Goal: Task Accomplishment & Management: Manage account settings

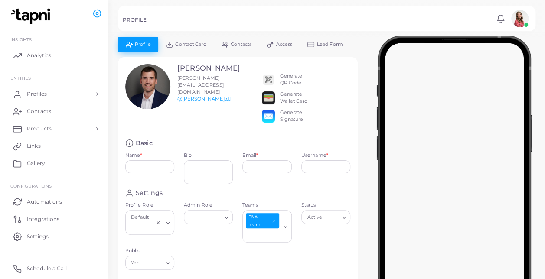
type input "**********"
click at [39, 92] on span "Profiles" at bounding box center [39, 94] width 20 height 8
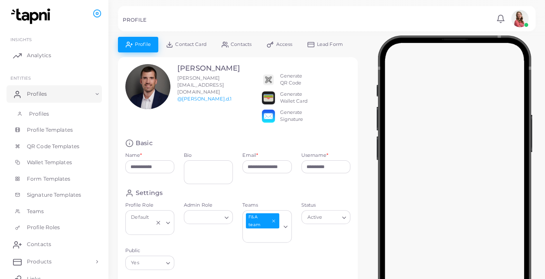
click at [44, 113] on span "Profiles" at bounding box center [39, 114] width 20 height 8
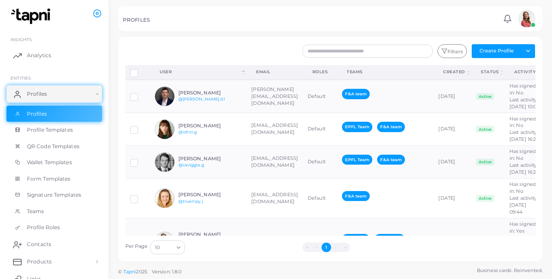
click at [250, 50] on div "Filters Create Profile Toggle dropdown Import Profiles Invite Profiles Export P…" at bounding box center [365, 51] width 350 height 14
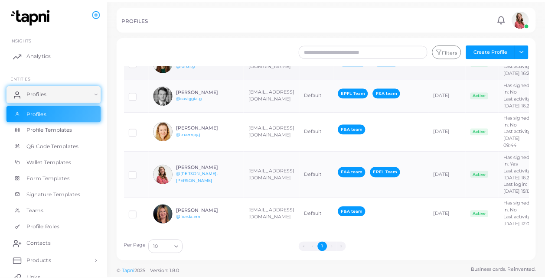
scroll to position [127, 0]
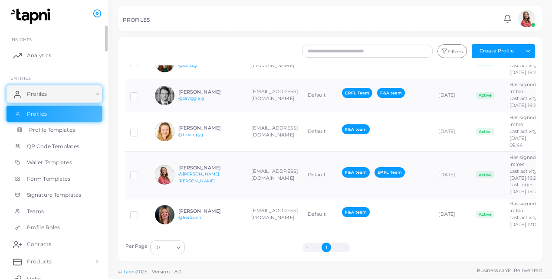
click at [59, 129] on span "Profile Templates" at bounding box center [52, 130] width 46 height 8
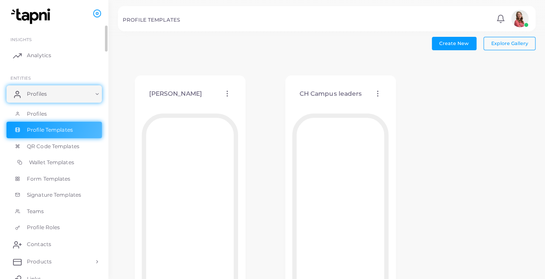
click at [66, 162] on span "Wallet Templates" at bounding box center [51, 163] width 45 height 8
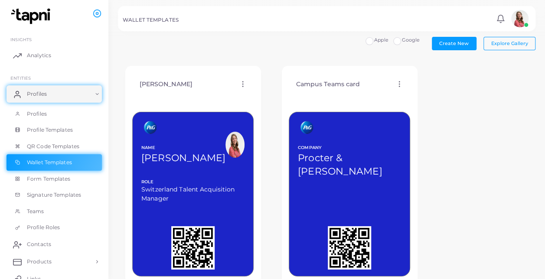
click at [398, 83] on icon at bounding box center [400, 84] width 8 height 8
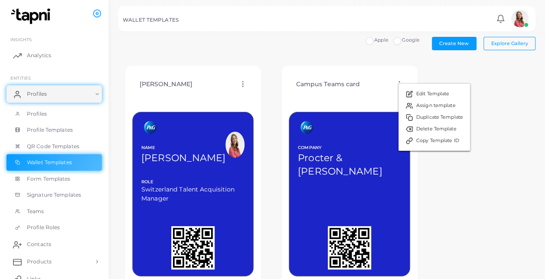
click at [384, 43] on label "Apple" at bounding box center [381, 40] width 14 height 7
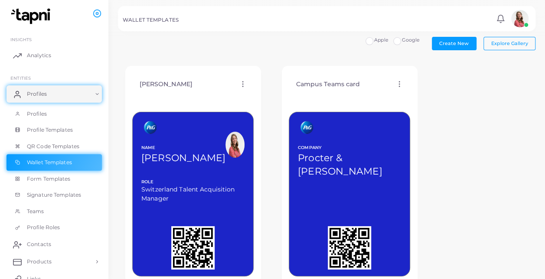
click at [374, 39] on label "Apple" at bounding box center [381, 40] width 14 height 7
click at [518, 27] on img at bounding box center [520, 18] width 17 height 17
click at [449, 23] on div "WALLET TEMPLATES" at bounding box center [308, 21] width 371 height 9
click at [158, 23] on h5 "WALLET TEMPLATES" at bounding box center [151, 20] width 56 height 6
click at [510, 48] on button "Explore Gallery" at bounding box center [510, 43] width 52 height 13
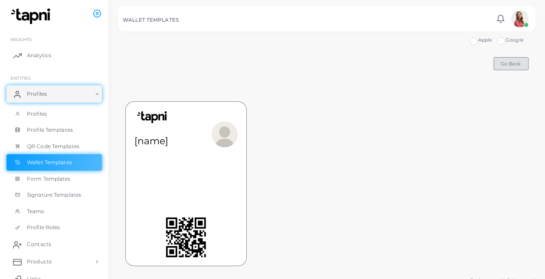
click at [513, 68] on button "Go Back" at bounding box center [511, 63] width 35 height 13
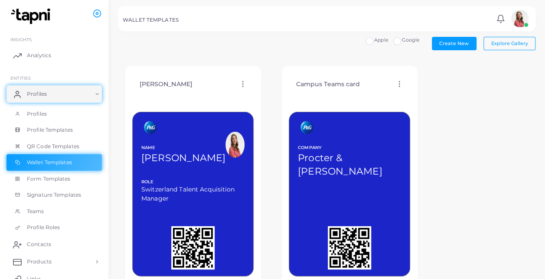
click at [397, 87] on icon at bounding box center [400, 84] width 8 height 8
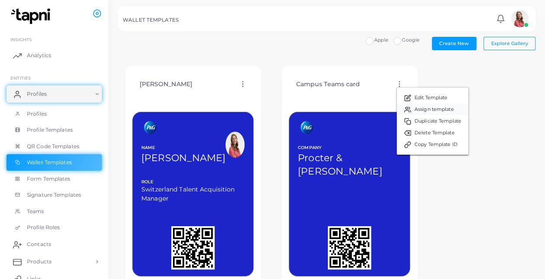
click at [436, 107] on span "Assign template" at bounding box center [434, 109] width 39 height 7
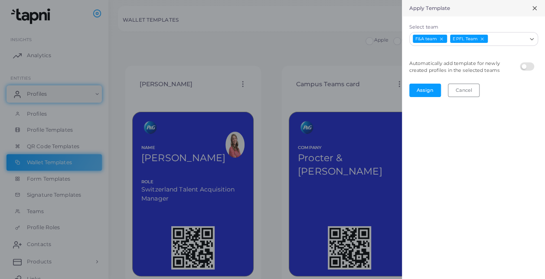
click at [420, 79] on div "Apply Template Select team F&A team EPFL Team Loading... Automatically add temp…" at bounding box center [473, 139] width 143 height 279
click at [425, 89] on button "Assign" at bounding box center [426, 90] width 32 height 13
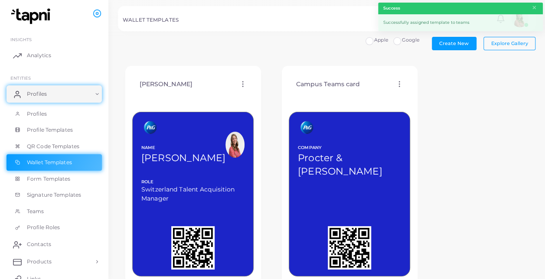
click at [397, 84] on icon at bounding box center [400, 84] width 8 height 8
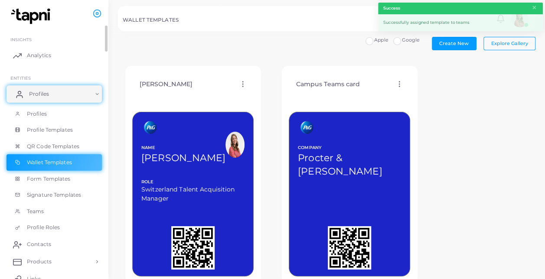
click at [83, 96] on link "Profiles" at bounding box center [54, 93] width 95 height 17
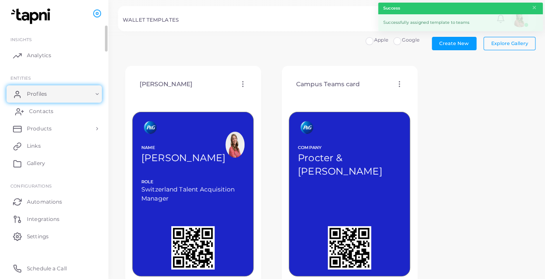
click at [68, 113] on link "Contacts" at bounding box center [54, 111] width 95 height 17
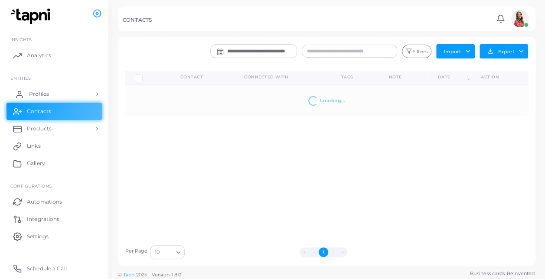
click at [73, 95] on link "Profiles" at bounding box center [54, 93] width 95 height 17
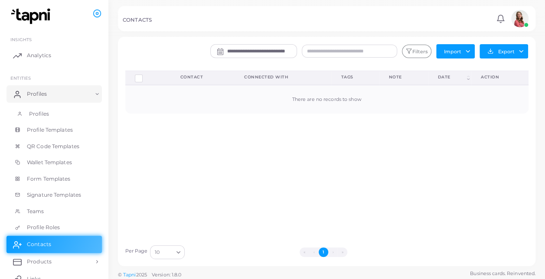
click at [82, 106] on link "Profiles" at bounding box center [54, 114] width 95 height 16
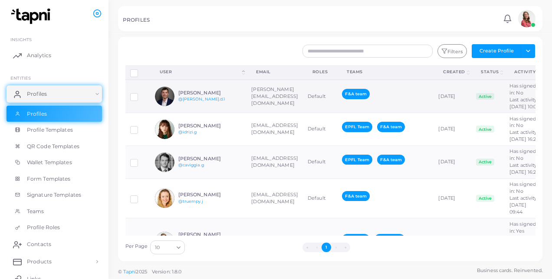
click at [279, 113] on td "[PERSON_NAME][EMAIL_ADDRESS][DOMAIN_NAME]" at bounding box center [274, 96] width 56 height 33
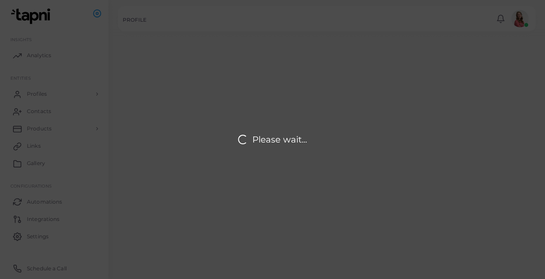
type input "**********"
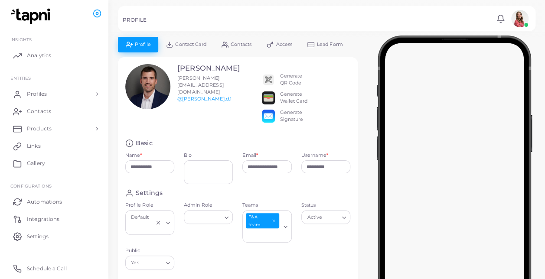
click at [295, 98] on div "Generate Wallet Card" at bounding box center [293, 98] width 27 height 14
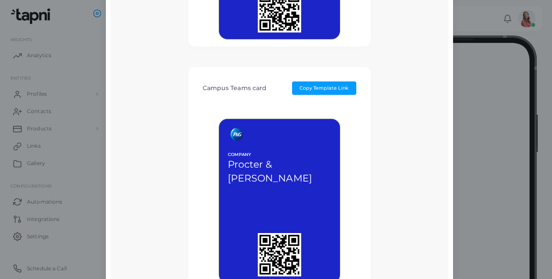
scroll to position [244, 0]
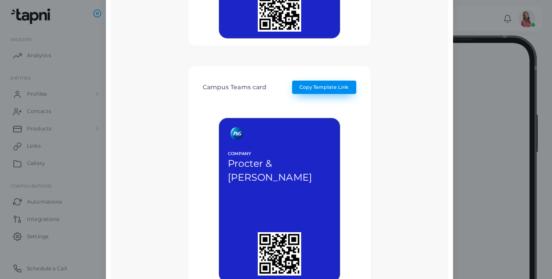
click at [338, 85] on span "Copy Template Link" at bounding box center [323, 87] width 49 height 6
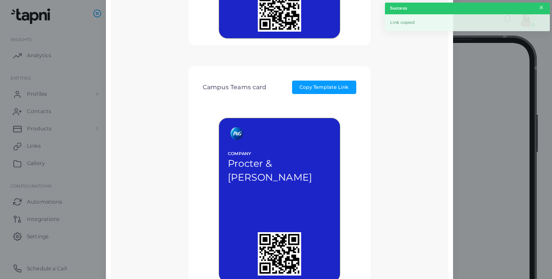
click at [543, 8] on button "×" at bounding box center [541, 8] width 6 height 10
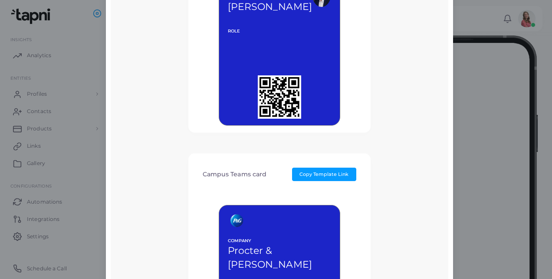
scroll to position [0, 0]
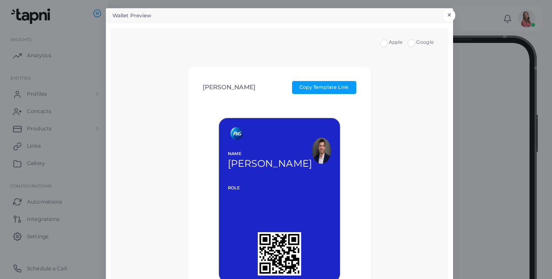
click at [445, 10] on button "×" at bounding box center [449, 15] width 12 height 11
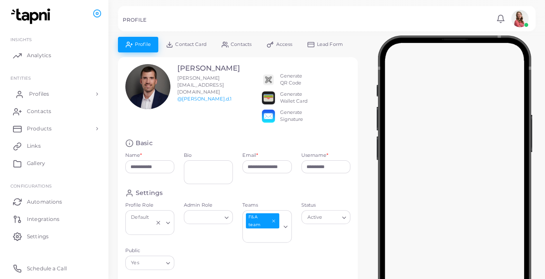
click at [57, 86] on link "Profiles" at bounding box center [54, 93] width 95 height 17
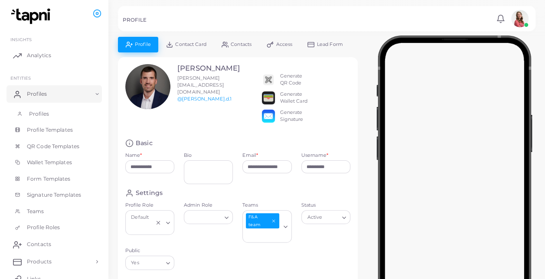
click at [61, 118] on link "Profiles" at bounding box center [54, 114] width 95 height 16
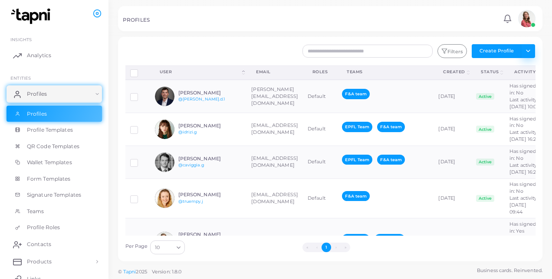
click at [532, 49] on button "Toggle dropdown" at bounding box center [528, 51] width 14 height 14
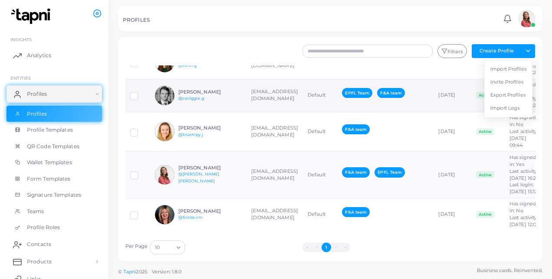
scroll to position [109, 0]
click at [259, 177] on td "[EMAIL_ADDRESS][DOMAIN_NAME]" at bounding box center [274, 175] width 56 height 47
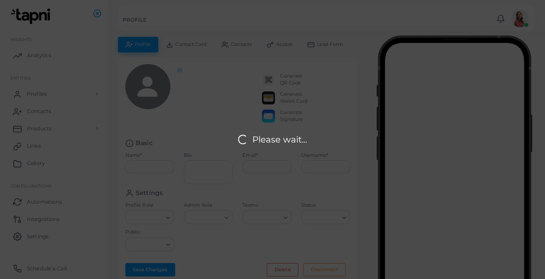
type input "**********"
type textarea "**********"
type input "**********"
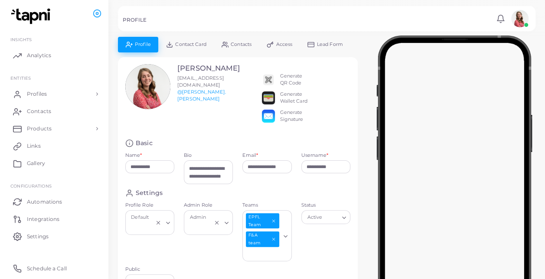
click at [196, 43] on span "Contact Card" at bounding box center [190, 44] width 31 height 5
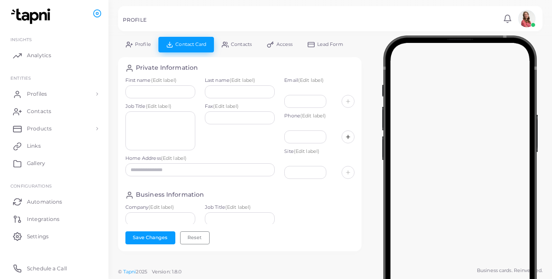
click at [244, 49] on link "Contacts" at bounding box center [236, 44] width 45 height 15
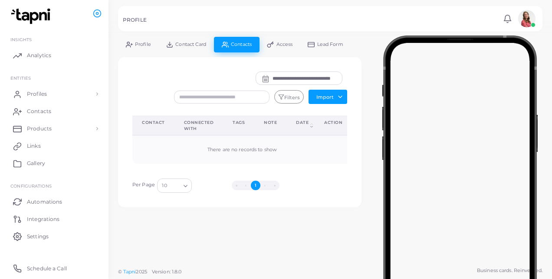
click at [279, 41] on link "Access" at bounding box center [279, 44] width 41 height 15
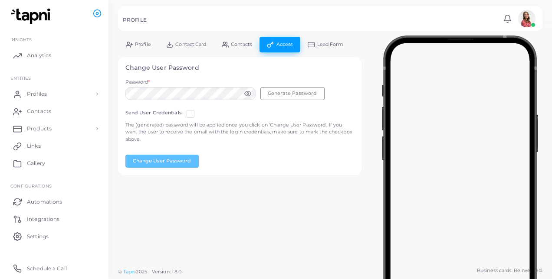
click at [330, 34] on div at bounding box center [276, 18] width 552 height 37
click at [332, 40] on link "Lead Form" at bounding box center [325, 44] width 51 height 15
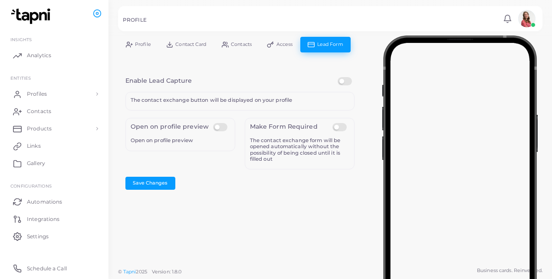
click at [138, 44] on span "Profile" at bounding box center [143, 44] width 16 height 5
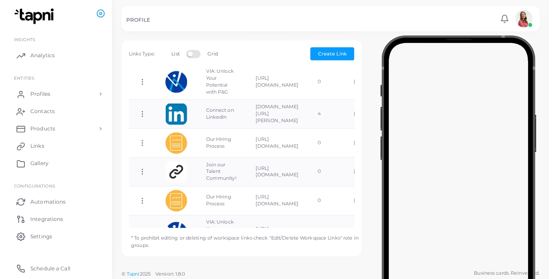
scroll to position [111, 0]
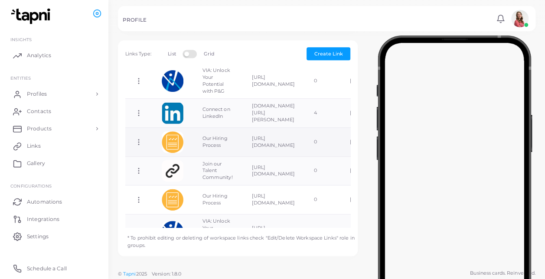
click at [142, 138] on icon at bounding box center [139, 142] width 8 height 8
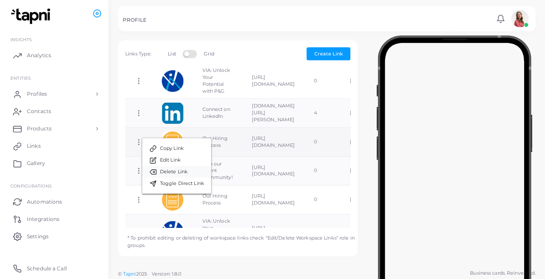
click at [148, 173] on link "Delete Link" at bounding box center [176, 172] width 69 height 12
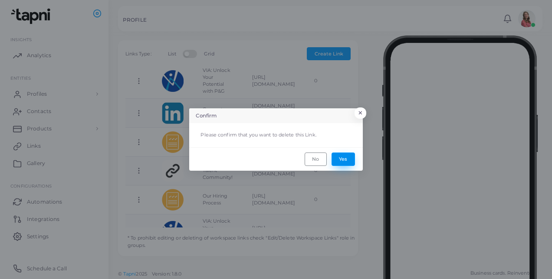
click at [354, 157] on button "Yes" at bounding box center [343, 159] width 23 height 13
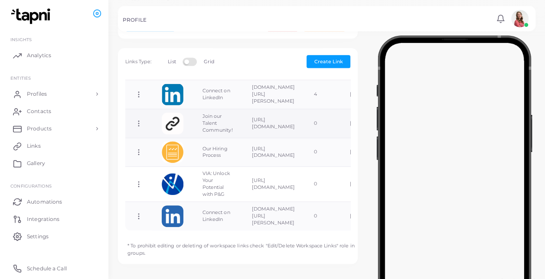
scroll to position [139, 0]
click at [141, 120] on icon at bounding box center [139, 124] width 8 height 8
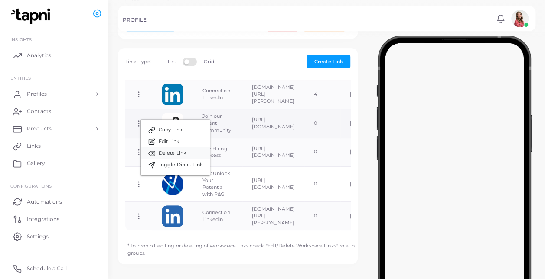
click at [173, 151] on span "Delete Link" at bounding box center [173, 153] width 28 height 7
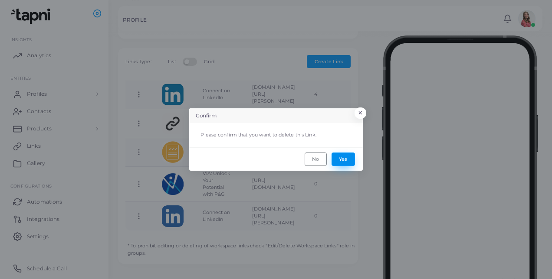
click at [339, 159] on button "Yes" at bounding box center [343, 159] width 23 height 13
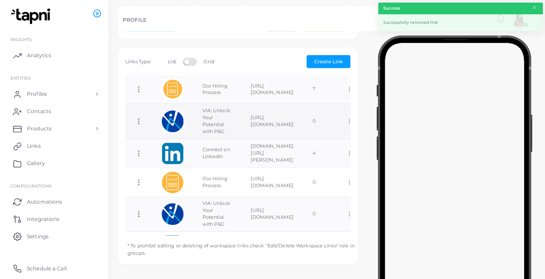
scroll to position [79, 0]
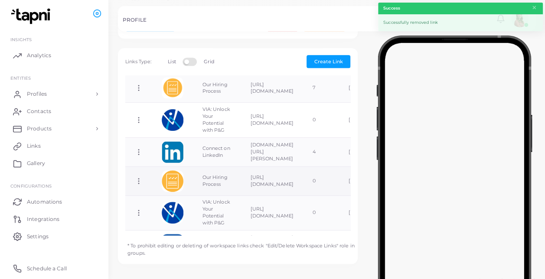
click at [138, 177] on icon at bounding box center [139, 181] width 8 height 8
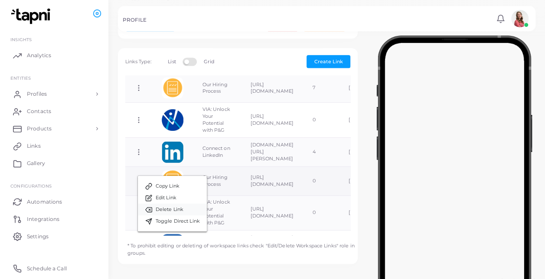
click at [180, 207] on span "Delete Link" at bounding box center [170, 210] width 28 height 7
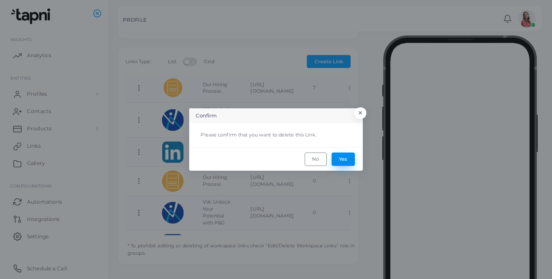
click at [342, 156] on button "Yes" at bounding box center [343, 159] width 23 height 13
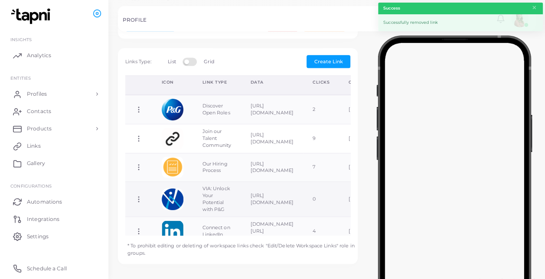
scroll to position [85, 0]
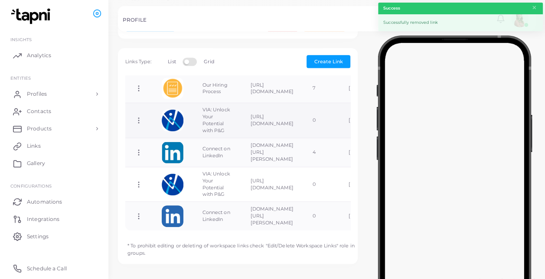
click at [141, 117] on icon at bounding box center [139, 121] width 8 height 8
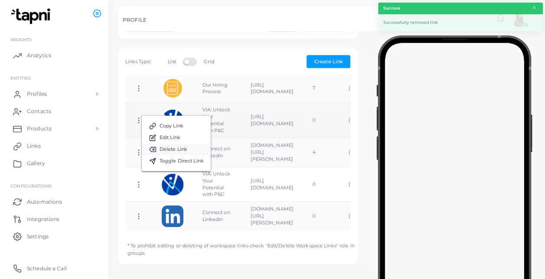
click at [168, 149] on span "Delete Link" at bounding box center [174, 149] width 28 height 7
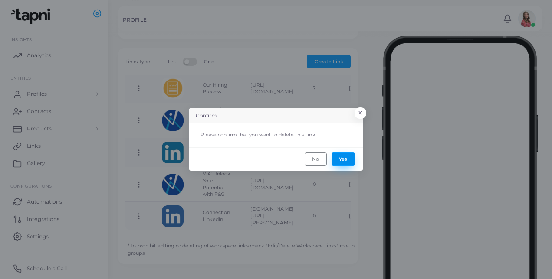
click at [339, 164] on button "Yes" at bounding box center [343, 159] width 23 height 13
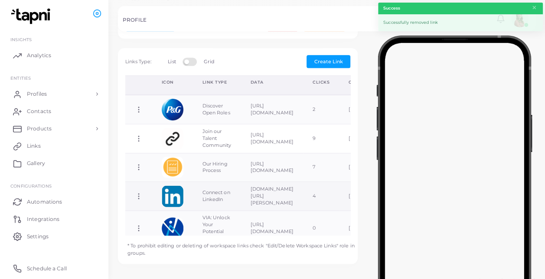
scroll to position [49, 0]
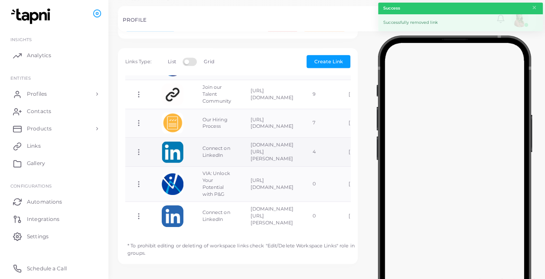
click at [140, 148] on icon at bounding box center [139, 152] width 8 height 8
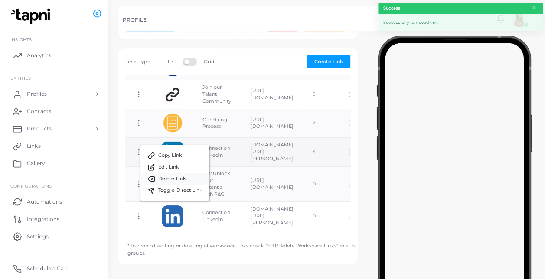
click at [196, 181] on link "Delete Link" at bounding box center [175, 179] width 69 height 12
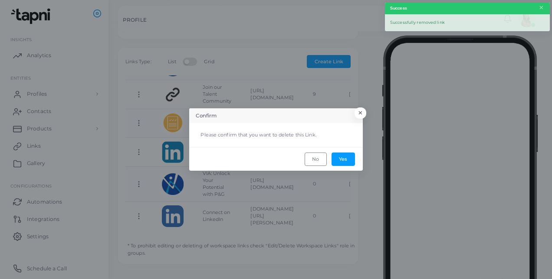
click at [356, 161] on footer "No Yes" at bounding box center [276, 159] width 174 height 23
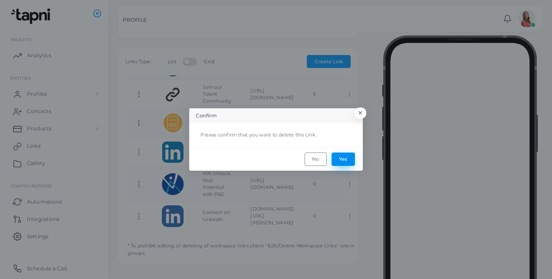
click at [349, 159] on button "Yes" at bounding box center [343, 159] width 23 height 13
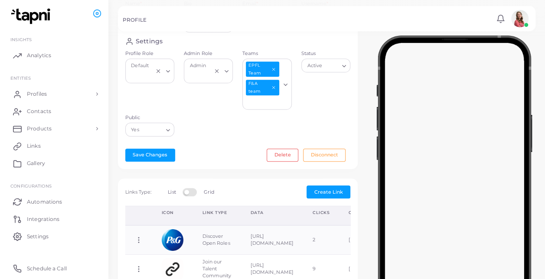
scroll to position [0, 0]
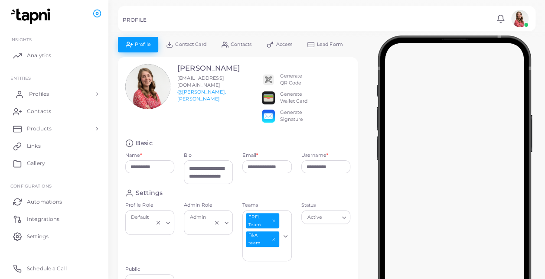
click at [46, 96] on span "Profiles" at bounding box center [39, 94] width 20 height 8
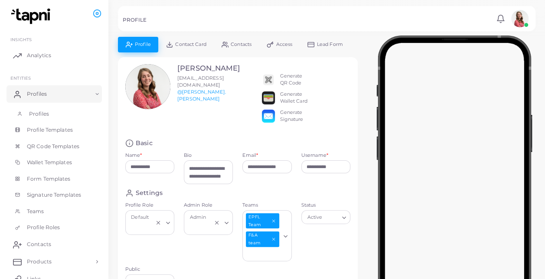
click at [59, 113] on link "Profiles" at bounding box center [54, 114] width 95 height 16
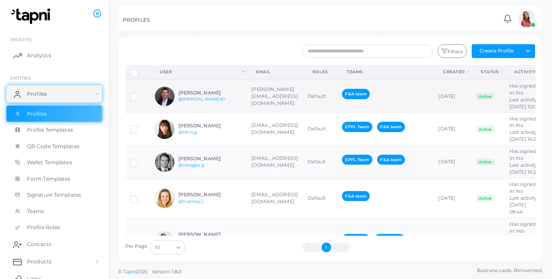
click at [235, 113] on td "[PERSON_NAME] @[PERSON_NAME].d.1" at bounding box center [198, 96] width 96 height 33
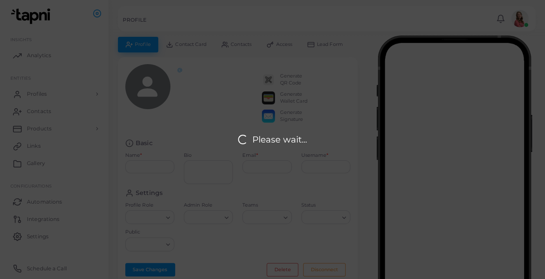
type input "**********"
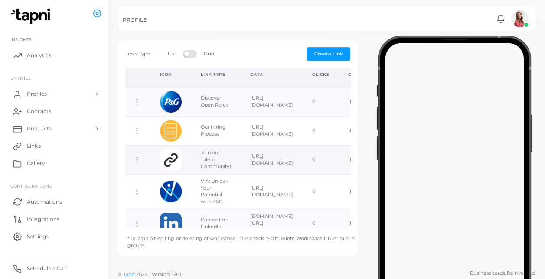
scroll to position [21, 0]
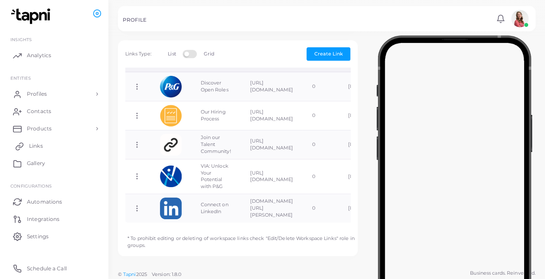
click at [45, 152] on link "Links" at bounding box center [54, 146] width 95 height 17
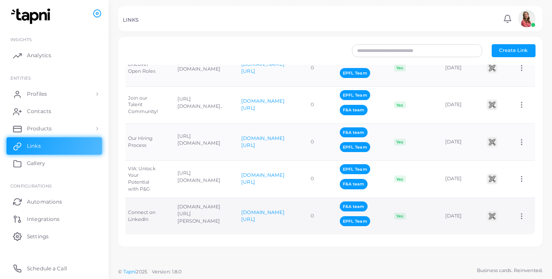
click at [509, 208] on td "Assign to Team Edit Link Delete Link" at bounding box center [521, 216] width 27 height 37
click at [518, 213] on icon at bounding box center [522, 217] width 8 height 8
click at [512, 218] on span "Assign to Team" at bounding box center [515, 219] width 37 height 7
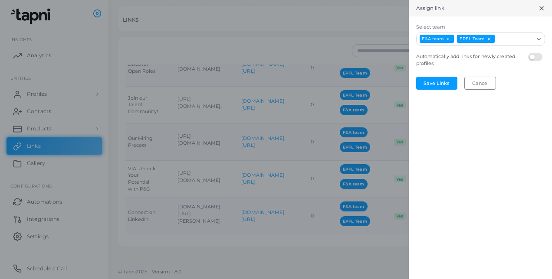
click at [534, 53] on label at bounding box center [536, 53] width 17 height 0
click at [442, 81] on button "Save Links" at bounding box center [436, 83] width 41 height 13
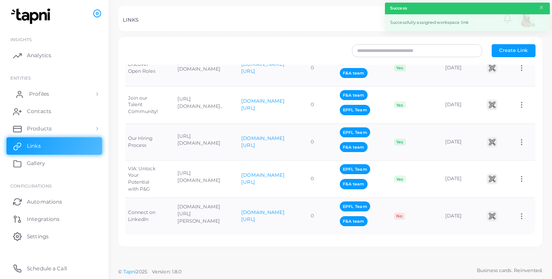
click at [50, 90] on link "Profiles" at bounding box center [54, 93] width 95 height 17
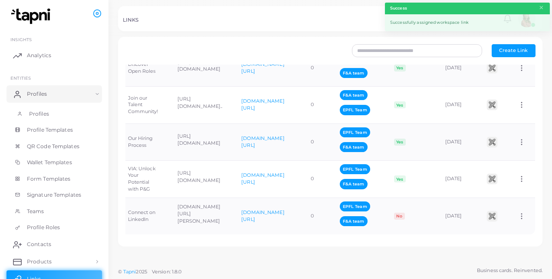
click at [67, 108] on link "Profiles" at bounding box center [54, 114] width 95 height 16
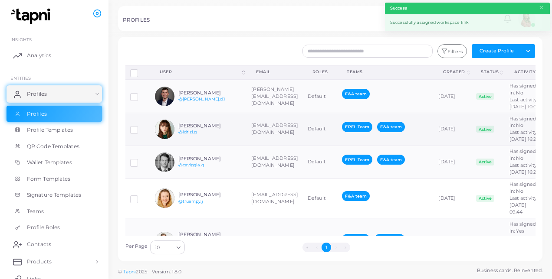
click at [231, 136] on div "[PERSON_NAME] @[PERSON_NAME].g" at bounding box center [210, 129] width 64 height 13
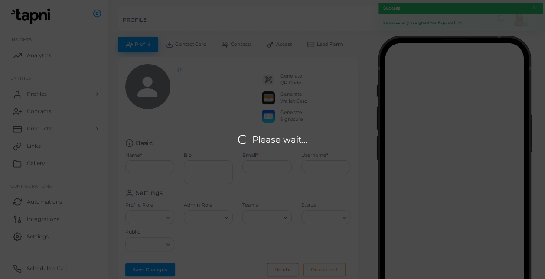
type input "**********"
type input "********"
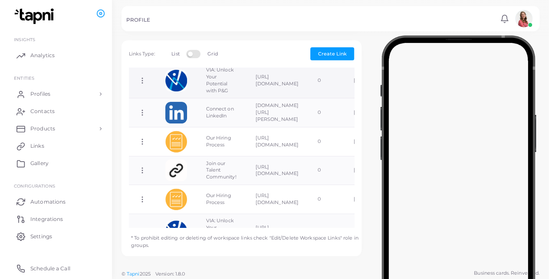
scroll to position [112, 0]
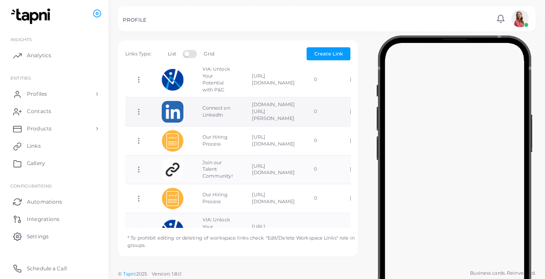
click at [142, 108] on icon at bounding box center [139, 112] width 8 height 8
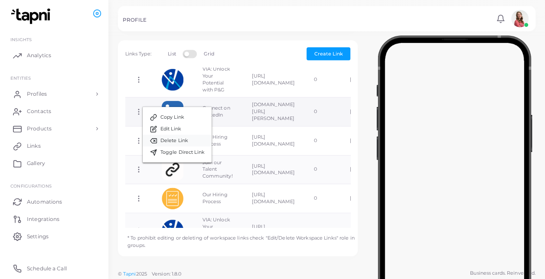
click at [157, 137] on link "Delete Link" at bounding box center [177, 141] width 69 height 12
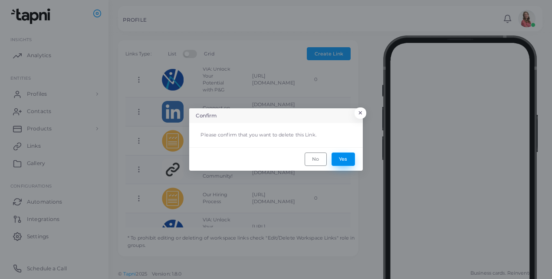
click at [354, 163] on button "Yes" at bounding box center [343, 159] width 23 height 13
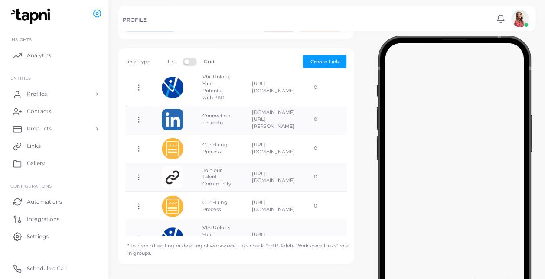
scroll to position [0, 0]
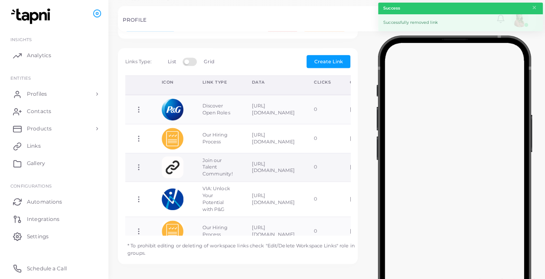
click at [135, 166] on icon at bounding box center [139, 168] width 8 height 8
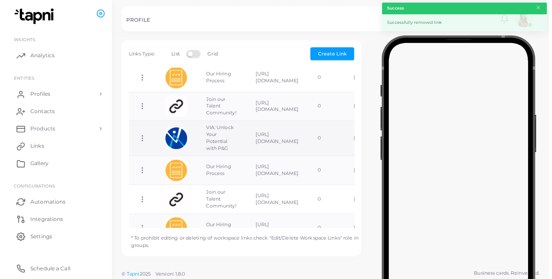
scroll to position [114, 0]
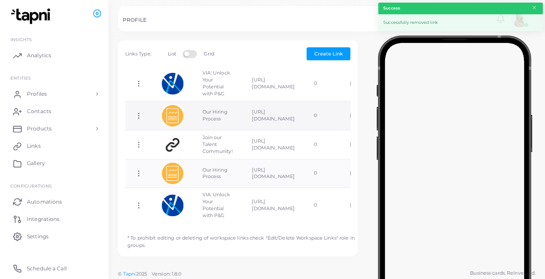
click at [143, 105] on td "Copy Link Edit Link Delete Link Toggle Direct Link" at bounding box center [138, 115] width 27 height 29
click at [137, 112] on icon at bounding box center [139, 116] width 8 height 8
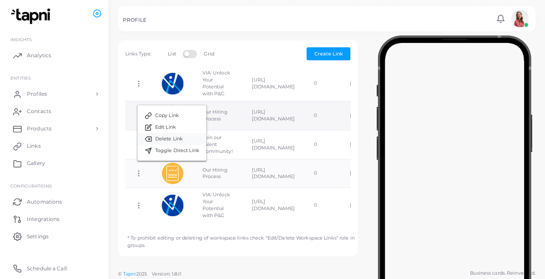
click at [180, 134] on link "Delete Link" at bounding box center [172, 139] width 69 height 12
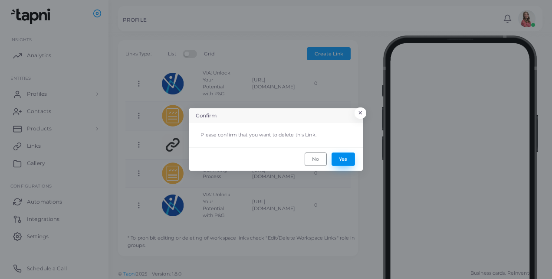
click at [339, 158] on button "Yes" at bounding box center [343, 159] width 23 height 13
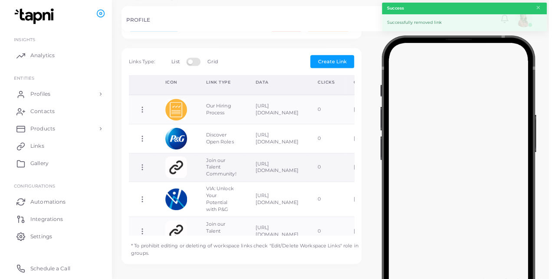
scroll to position [85, 0]
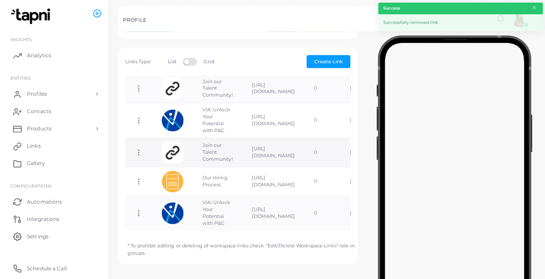
click at [139, 154] on circle at bounding box center [138, 154] width 1 height 1
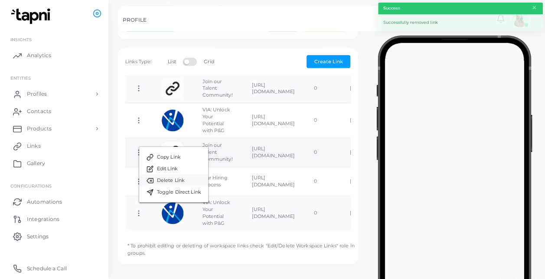
click at [180, 177] on span "Delete Link" at bounding box center [171, 180] width 28 height 7
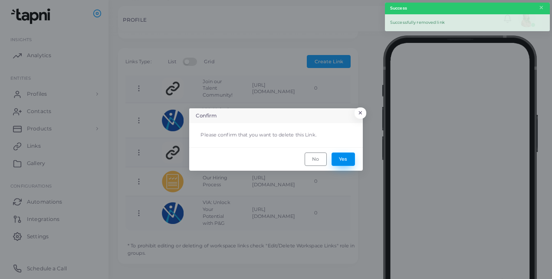
click at [347, 159] on button "Yes" at bounding box center [343, 159] width 23 height 13
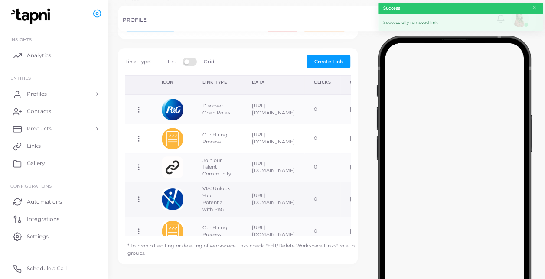
scroll to position [56, 0]
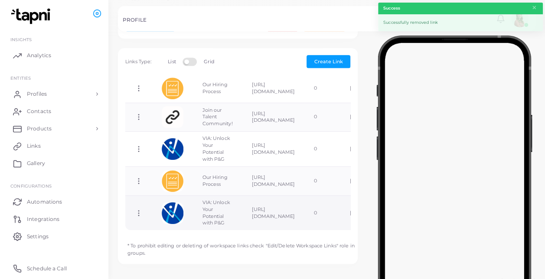
click at [135, 210] on icon at bounding box center [139, 214] width 8 height 8
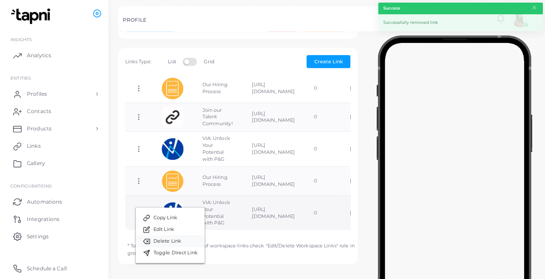
click at [182, 240] on link "Delete Link" at bounding box center [170, 242] width 69 height 12
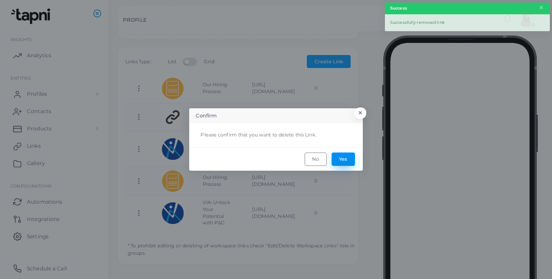
click at [344, 160] on button "Yes" at bounding box center [343, 159] width 23 height 13
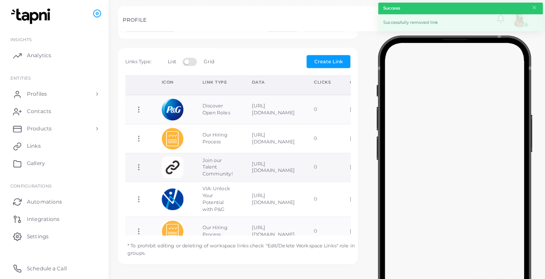
scroll to position [21, 0]
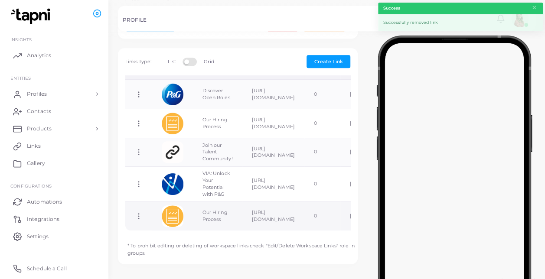
click at [139, 203] on td "Copy Link Edit Link Delete Link Toggle Direct Link" at bounding box center [138, 216] width 27 height 29
click at [140, 213] on icon at bounding box center [139, 217] width 8 height 8
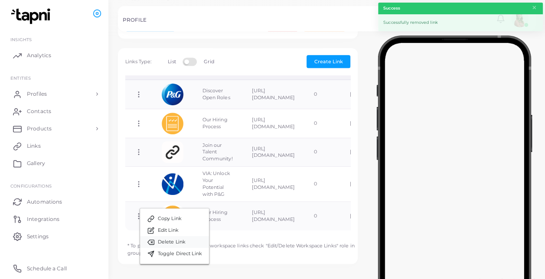
click at [184, 242] on span "Delete Link" at bounding box center [172, 242] width 28 height 7
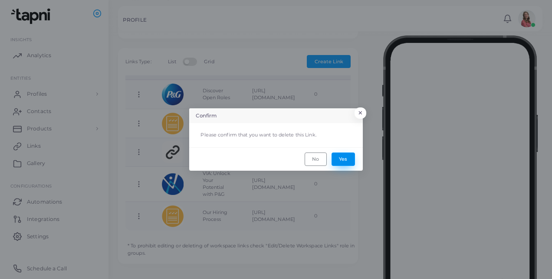
click at [348, 159] on button "Yes" at bounding box center [343, 159] width 23 height 13
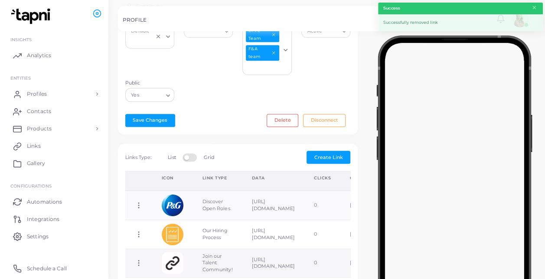
scroll to position [0, 0]
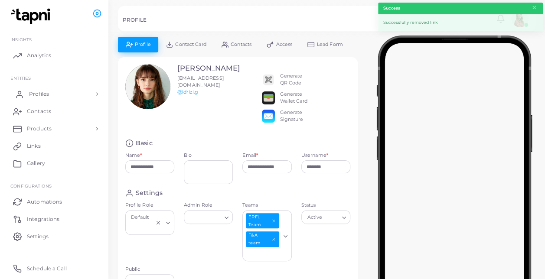
click at [61, 99] on link "Profiles" at bounding box center [54, 93] width 95 height 17
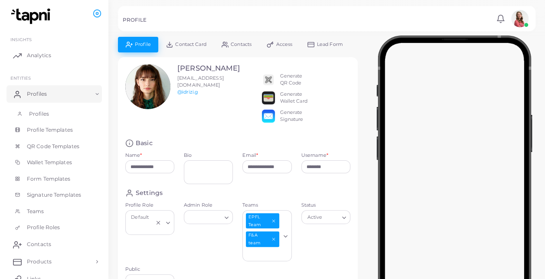
click at [70, 113] on link "Profiles" at bounding box center [54, 114] width 95 height 16
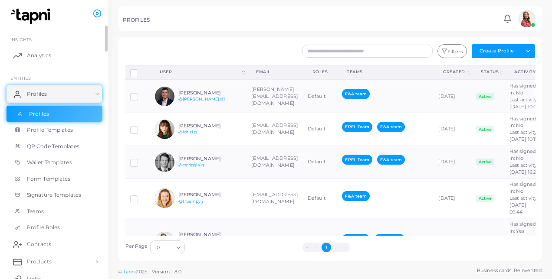
click at [276, 100] on td "[PERSON_NAME][EMAIL_ADDRESS][DOMAIN_NAME]" at bounding box center [274, 96] width 56 height 33
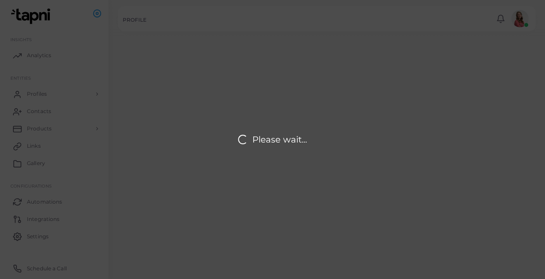
type input "**********"
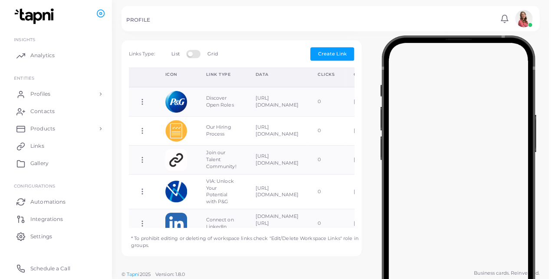
scroll to position [21, 0]
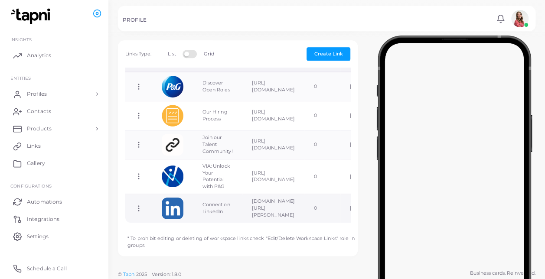
click at [136, 204] on td "Copy Link Edit Link Delete Link Toggle Direct Link" at bounding box center [138, 208] width 27 height 29
click at [139, 208] on circle at bounding box center [138, 208] width 1 height 1
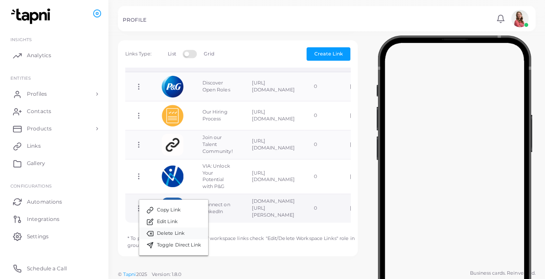
click at [178, 237] on link "Delete Link" at bounding box center [173, 234] width 69 height 12
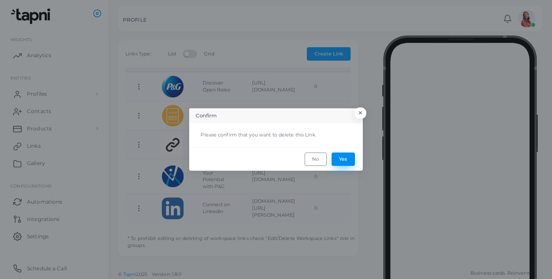
click at [336, 159] on button "Yes" at bounding box center [343, 159] width 23 height 13
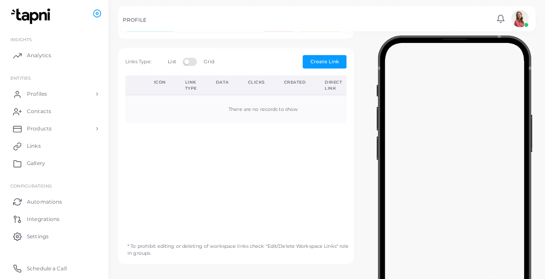
scroll to position [0, 0]
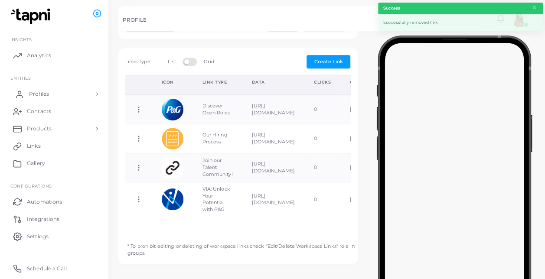
click at [56, 95] on link "Profiles" at bounding box center [54, 93] width 95 height 17
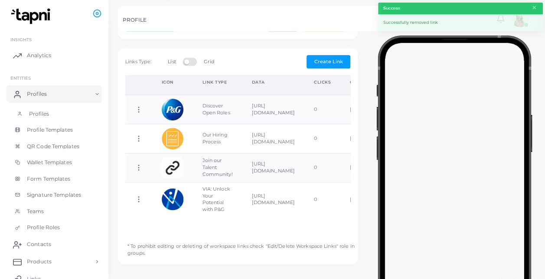
click at [87, 111] on link "Profiles" at bounding box center [54, 114] width 95 height 16
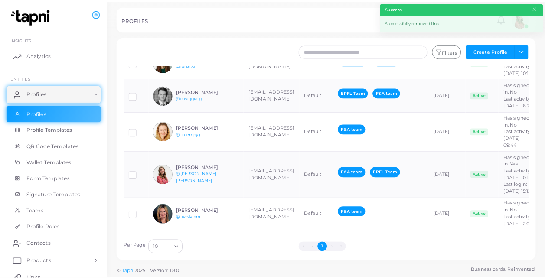
scroll to position [131, 0]
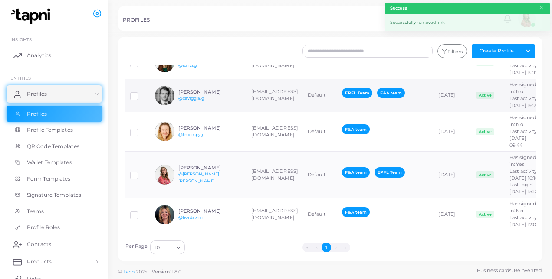
click at [213, 79] on td "[PERSON_NAME] @[PERSON_NAME].g" at bounding box center [198, 95] width 96 height 33
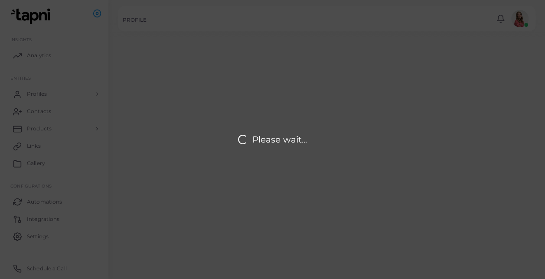
type input "**********"
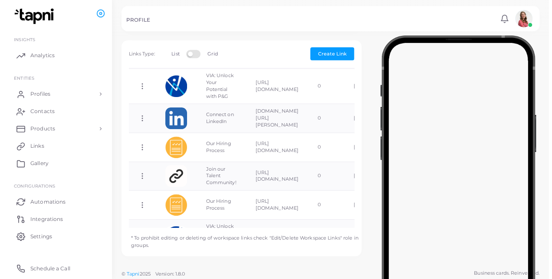
scroll to position [142, 0]
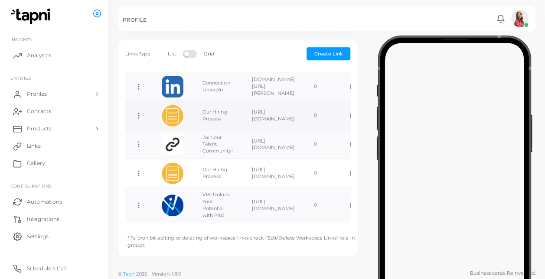
click at [138, 112] on icon at bounding box center [139, 116] width 8 height 8
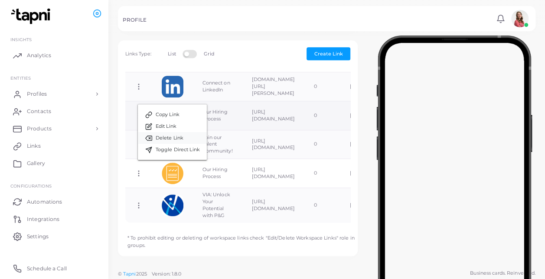
click at [158, 139] on span "Delete Link" at bounding box center [170, 138] width 28 height 7
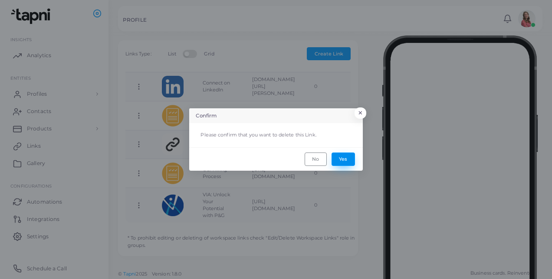
click at [345, 157] on button "Yes" at bounding box center [343, 159] width 23 height 13
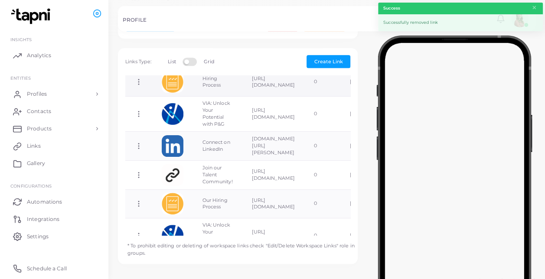
scroll to position [86, 0]
click at [135, 171] on icon at bounding box center [139, 175] width 8 height 8
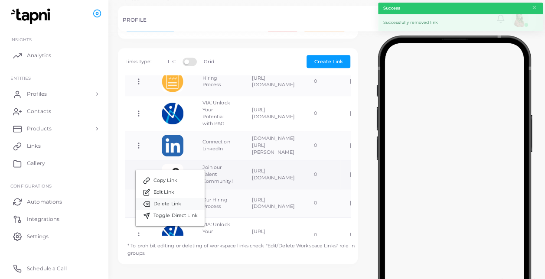
click at [182, 203] on link "Delete Link" at bounding box center [170, 204] width 69 height 12
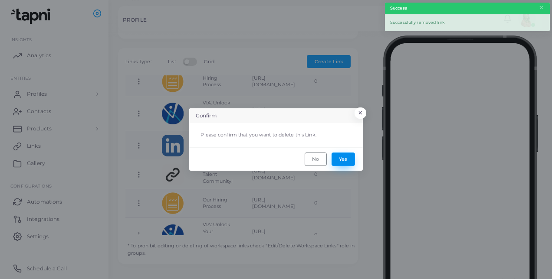
click at [347, 160] on button "Yes" at bounding box center [343, 159] width 23 height 13
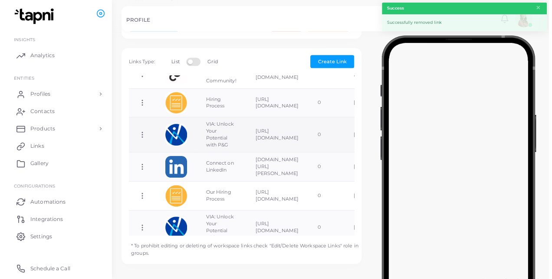
scroll to position [65, 0]
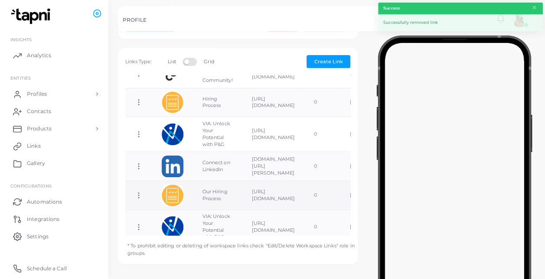
click at [141, 192] on icon at bounding box center [139, 196] width 8 height 8
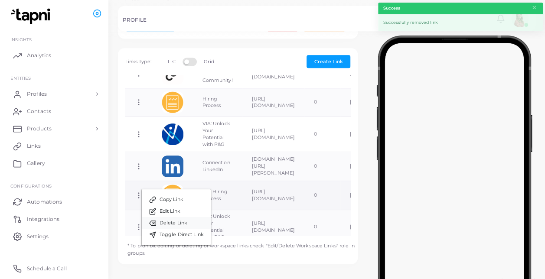
click at [186, 224] on span "Delete Link" at bounding box center [174, 223] width 28 height 7
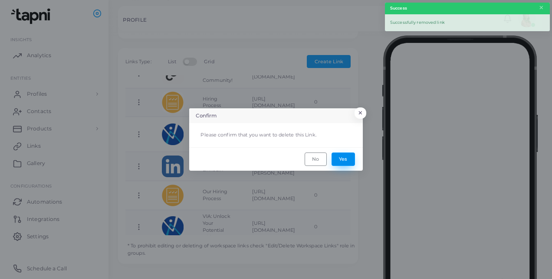
click at [349, 163] on button "Yes" at bounding box center [343, 159] width 23 height 13
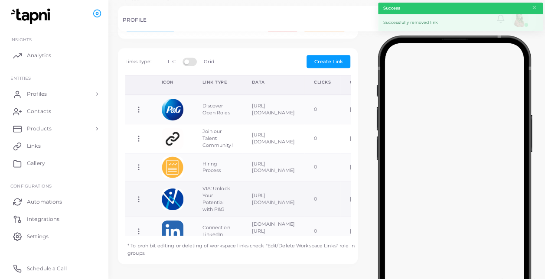
scroll to position [56, 0]
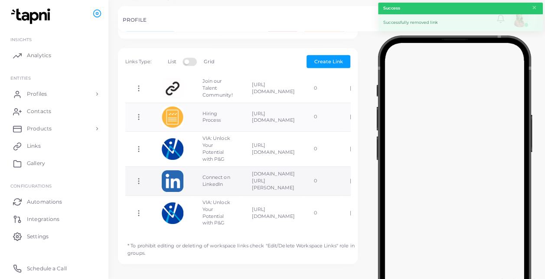
click at [136, 177] on icon at bounding box center [139, 181] width 8 height 8
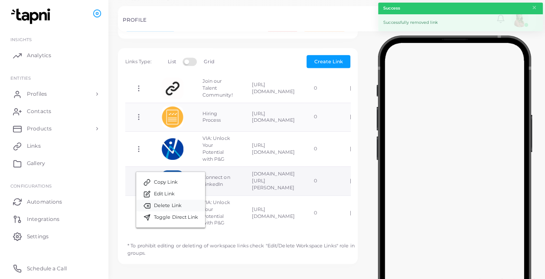
click at [181, 206] on span "Delete Link" at bounding box center [168, 206] width 28 height 7
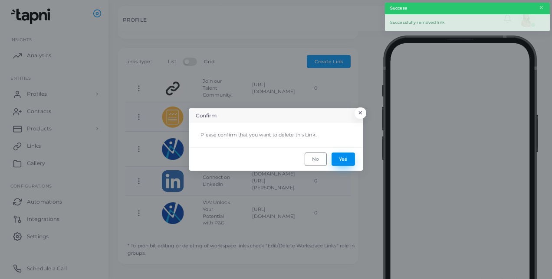
click at [348, 165] on button "Yes" at bounding box center [343, 159] width 23 height 13
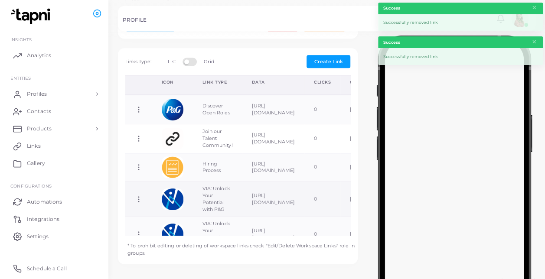
scroll to position [27, 0]
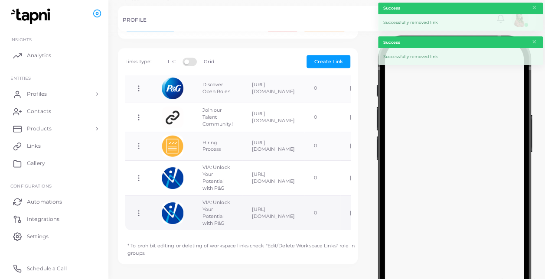
click at [141, 210] on icon at bounding box center [139, 214] width 8 height 8
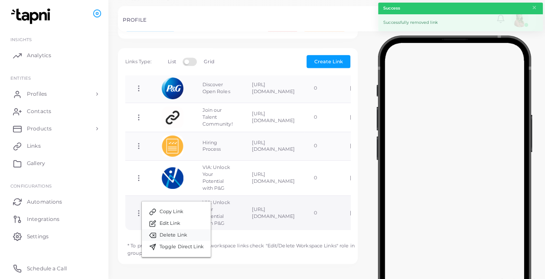
click at [189, 233] on link "Delete Link" at bounding box center [176, 236] width 69 height 12
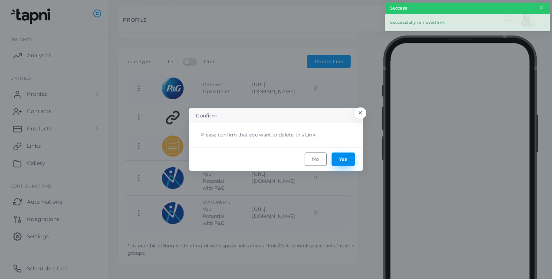
click at [346, 156] on button "Yes" at bounding box center [343, 159] width 23 height 13
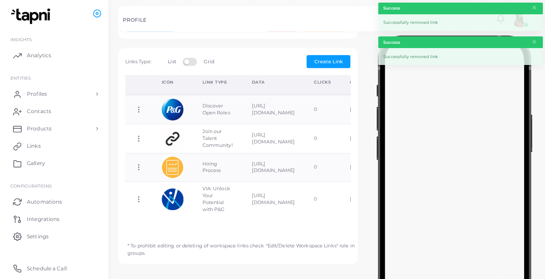
scroll to position [290, 0]
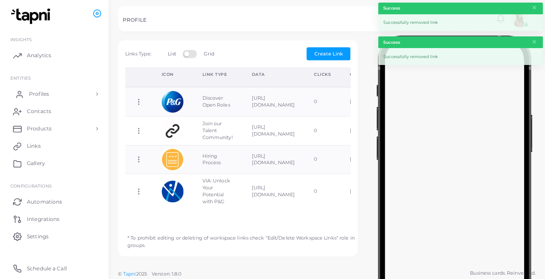
click at [63, 92] on link "Profiles" at bounding box center [54, 93] width 95 height 17
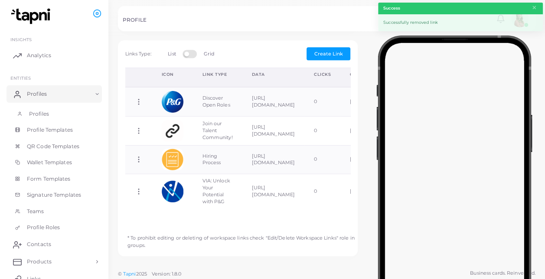
click at [68, 110] on link "Profiles" at bounding box center [54, 114] width 95 height 16
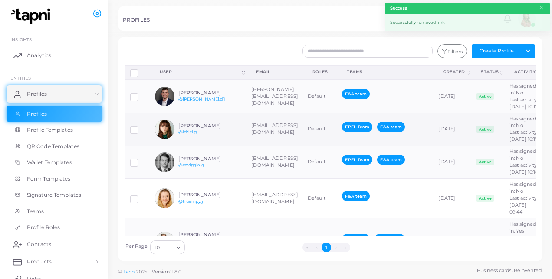
click at [223, 139] on div "[PERSON_NAME] @[PERSON_NAME].g" at bounding box center [198, 130] width 87 height 20
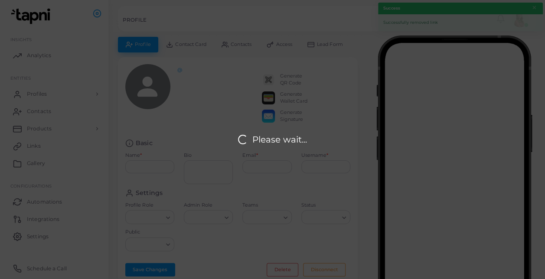
type input "**********"
type input "********"
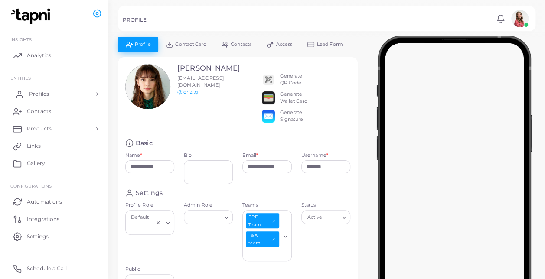
click at [19, 95] on icon at bounding box center [19, 96] width 6 height 2
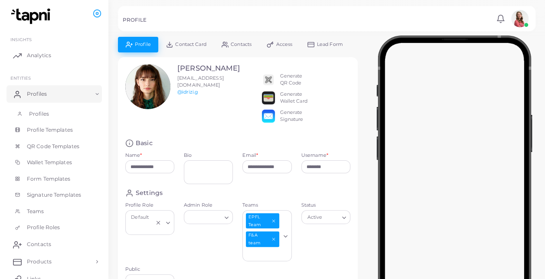
click at [61, 111] on link "Profiles" at bounding box center [54, 114] width 95 height 16
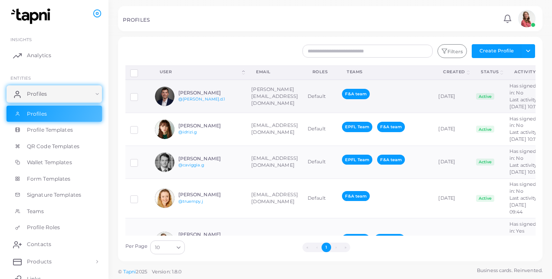
click at [239, 106] on div "[PERSON_NAME] @[PERSON_NAME].d.1" at bounding box center [198, 97] width 87 height 20
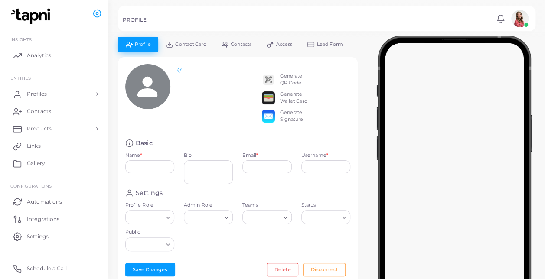
type input "**********"
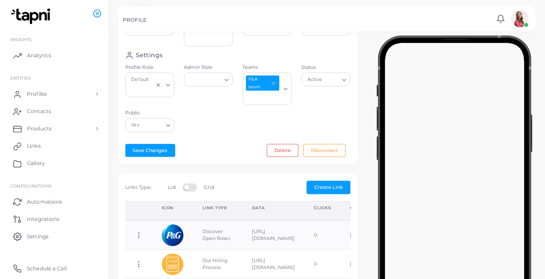
scroll to position [272, 0]
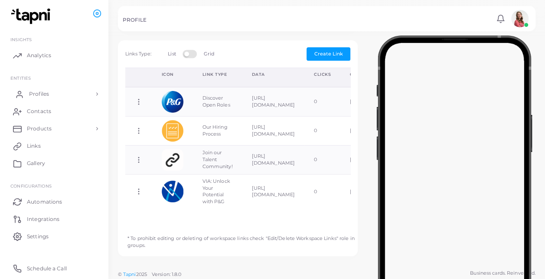
click at [71, 94] on link "Profiles" at bounding box center [54, 93] width 95 height 17
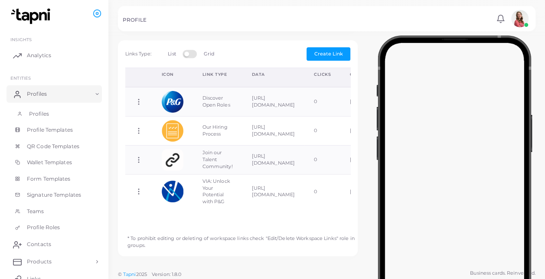
click at [78, 117] on link "Profiles" at bounding box center [54, 114] width 95 height 16
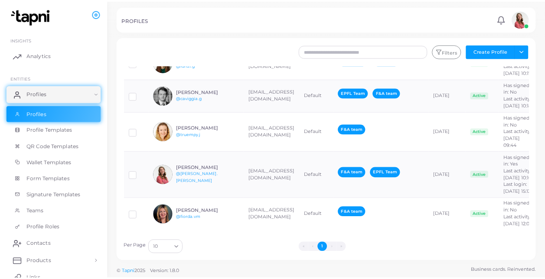
scroll to position [130, 0]
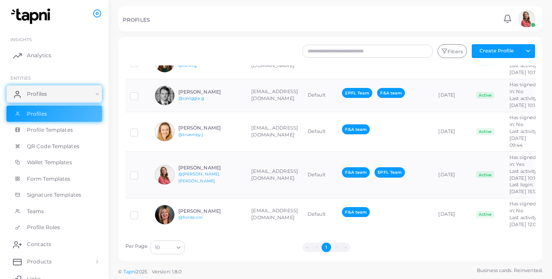
click at [193, 169] on div "[PERSON_NAME] @[PERSON_NAME].[PERSON_NAME]" at bounding box center [198, 175] width 87 height 20
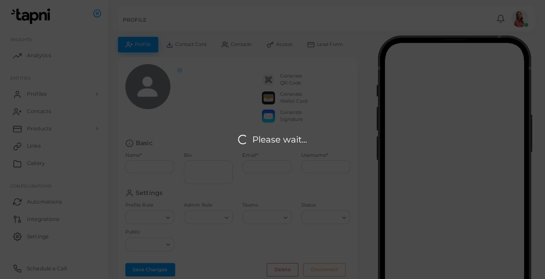
type input "**********"
type textarea "**********"
type input "**********"
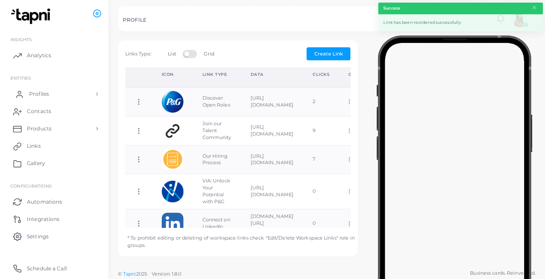
click at [46, 99] on link "Profiles" at bounding box center [54, 93] width 95 height 17
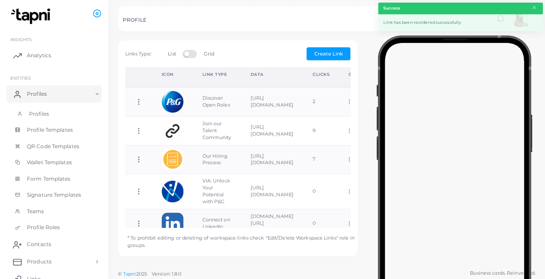
click at [74, 114] on link "Profiles" at bounding box center [54, 114] width 95 height 16
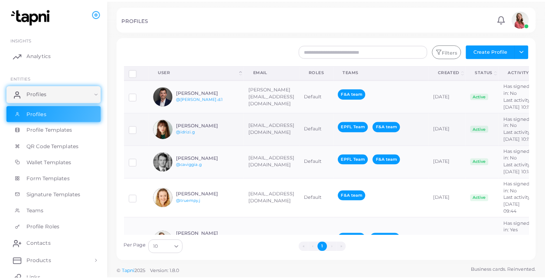
scroll to position [141, 0]
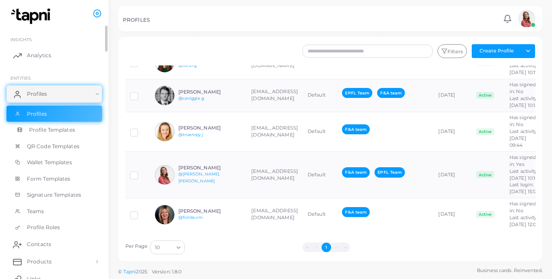
click at [62, 127] on span "Profile Templates" at bounding box center [52, 130] width 46 height 8
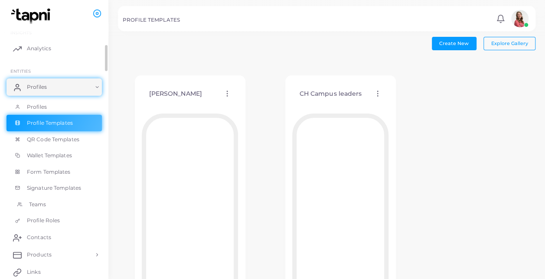
scroll to position [6, 0]
click at [43, 157] on span "Wallet Templates" at bounding box center [51, 157] width 45 height 8
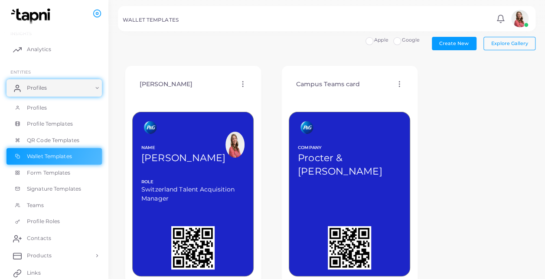
click at [411, 42] on span "Google" at bounding box center [411, 40] width 18 height 6
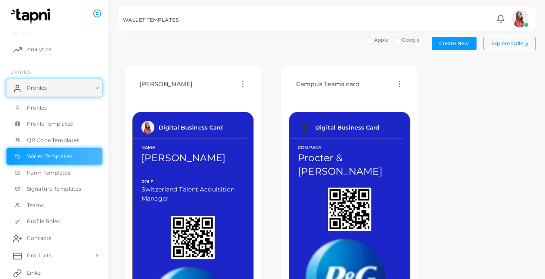
click at [380, 41] on span "Apple" at bounding box center [381, 40] width 14 height 6
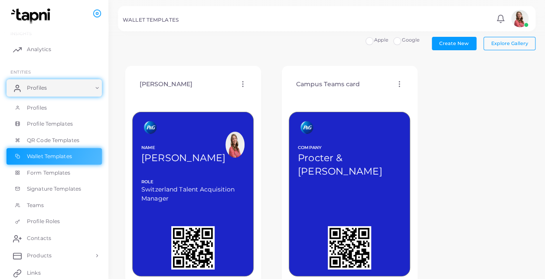
click at [399, 84] on circle at bounding box center [399, 84] width 1 height 1
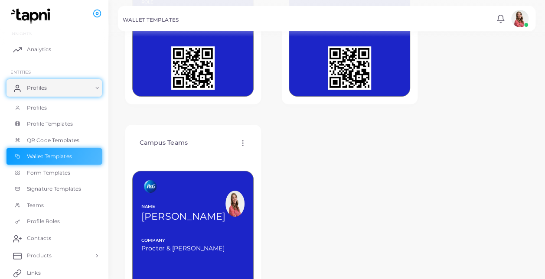
scroll to position [180, 0]
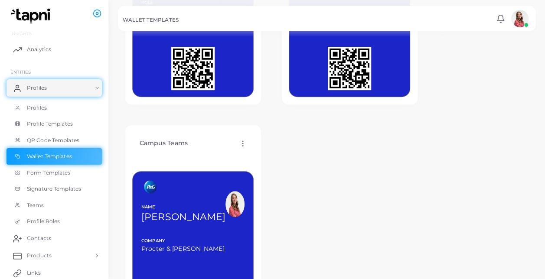
click at [243, 141] on circle at bounding box center [243, 141] width 1 height 1
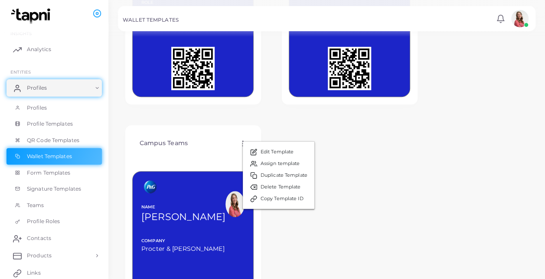
click at [207, 131] on div "Campus Teams Edit Template Assign template Duplicate Template Delete Template C…" at bounding box center [193, 234] width 136 height 218
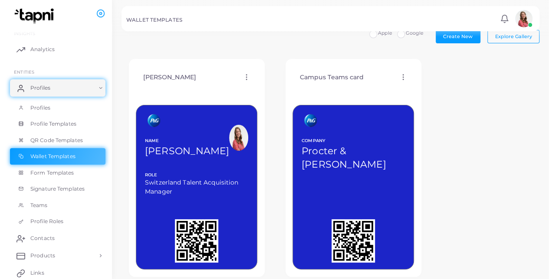
scroll to position [0, 0]
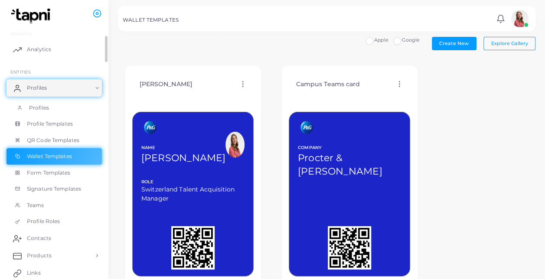
click at [57, 106] on link "Profiles" at bounding box center [54, 108] width 95 height 16
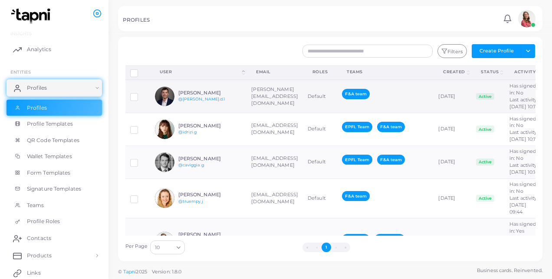
scroll to position [19, 0]
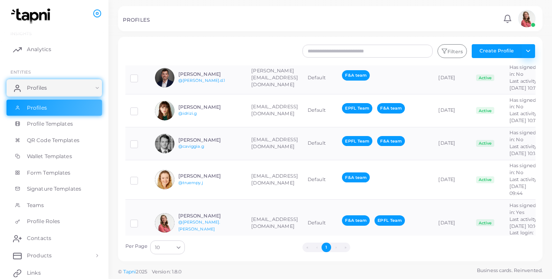
click at [527, 51] on button "Toggle dropdown" at bounding box center [528, 51] width 14 height 14
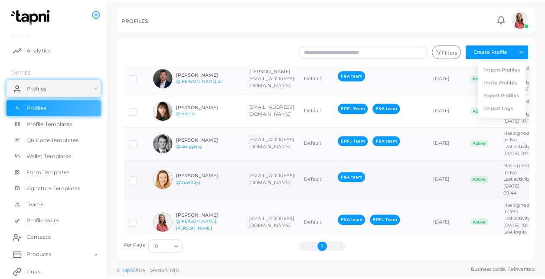
scroll to position [141, 0]
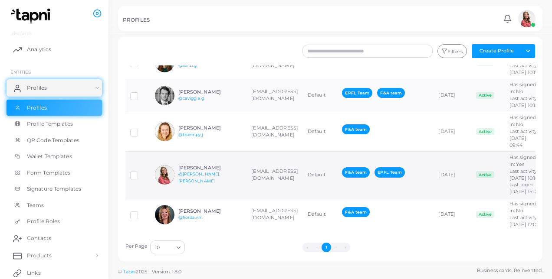
click at [235, 161] on td "[PERSON_NAME] @[PERSON_NAME].[PERSON_NAME]" at bounding box center [198, 175] width 96 height 47
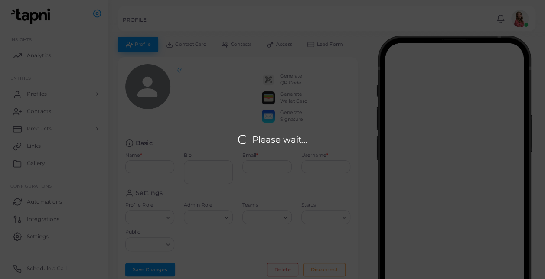
type input "**********"
type textarea "**********"
type input "**********"
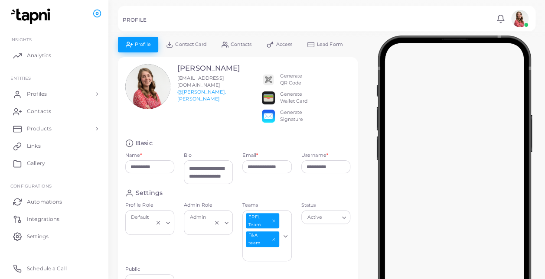
click at [298, 96] on div "Generate Wallet Card" at bounding box center [293, 98] width 27 height 14
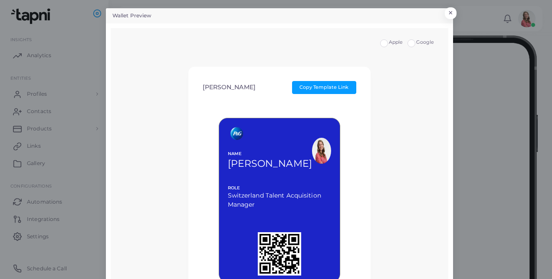
click at [307, 163] on div "NAME [PERSON_NAME]" at bounding box center [279, 151] width 103 height 48
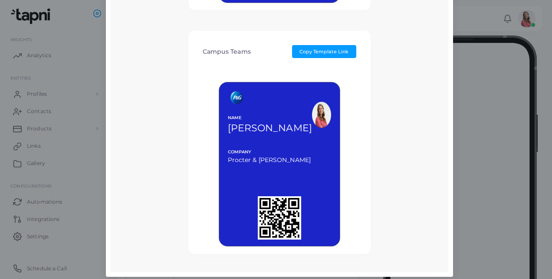
scroll to position [525, 0]
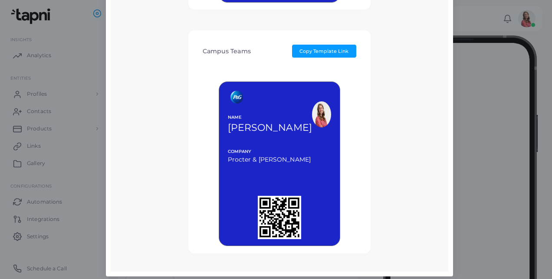
click at [312, 109] on img at bounding box center [321, 115] width 19 height 26
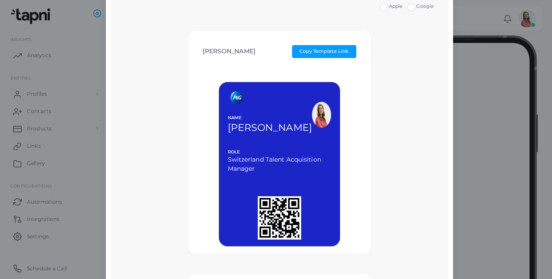
scroll to position [0, 0]
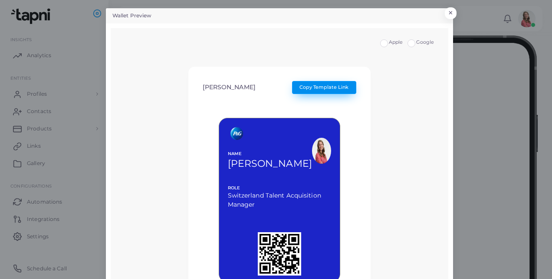
click at [321, 82] on button "Copy Template Link" at bounding box center [324, 87] width 64 height 13
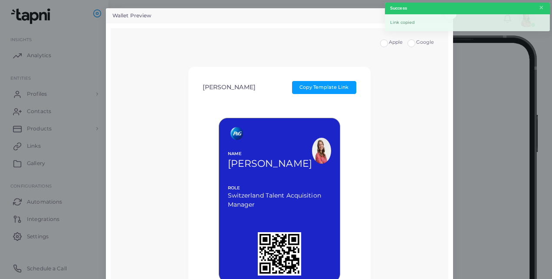
click at [531, 8] on header "Success ×" at bounding box center [467, 9] width 165 height 12
click at [543, 9] on header "Success ×" at bounding box center [467, 9] width 165 height 12
click at [543, 9] on button "×" at bounding box center [541, 8] width 6 height 10
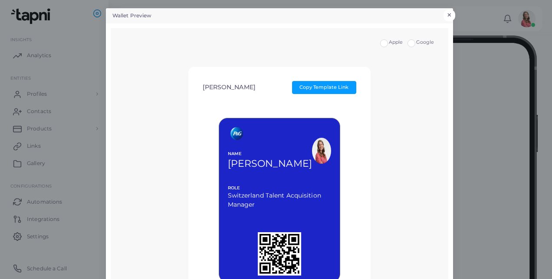
click at [445, 14] on button "×" at bounding box center [449, 15] width 12 height 11
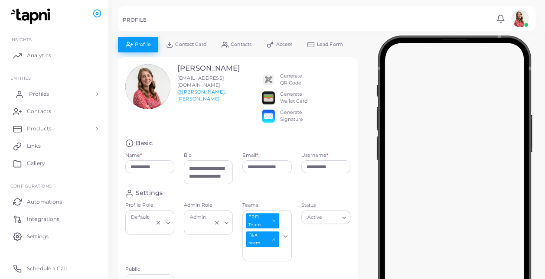
click at [92, 87] on link "Profiles" at bounding box center [54, 93] width 95 height 17
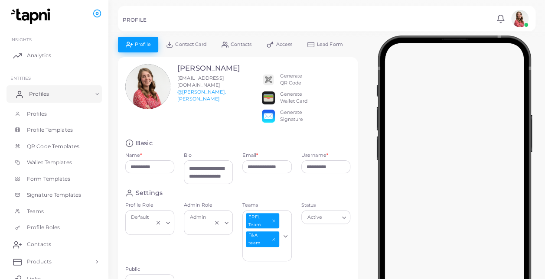
click at [19, 90] on icon at bounding box center [19, 94] width 9 height 9
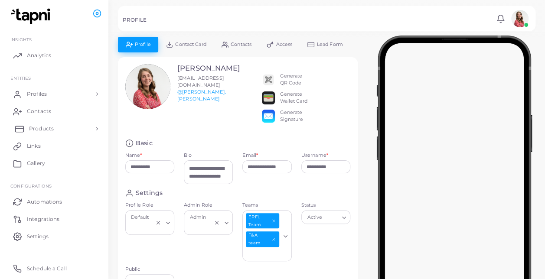
click at [73, 126] on link "Products" at bounding box center [54, 128] width 95 height 17
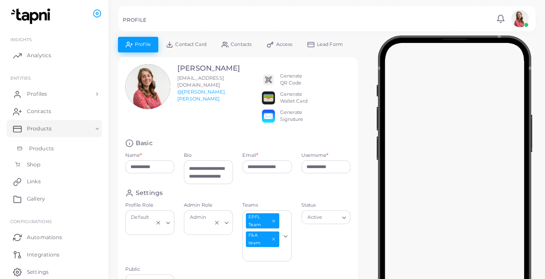
click at [72, 145] on link "Products" at bounding box center [54, 149] width 95 height 16
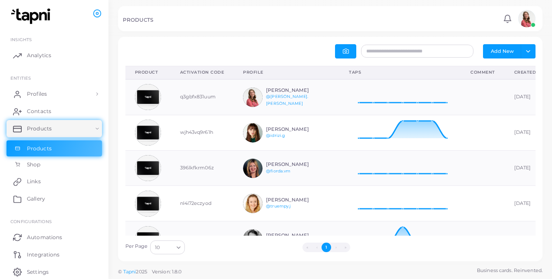
click at [348, 251] on li "»" at bounding box center [346, 248] width 10 height 10
click at [82, 100] on link "Profiles" at bounding box center [54, 93] width 95 height 17
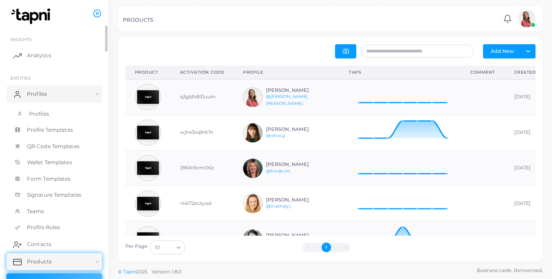
click at [87, 113] on link "Profiles" at bounding box center [54, 114] width 95 height 16
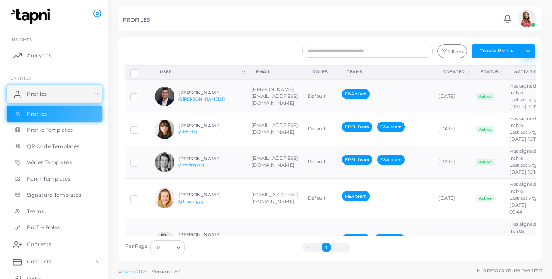
click at [527, 50] on button "Toggle dropdown" at bounding box center [528, 51] width 14 height 14
click at [292, 113] on td "[PERSON_NAME][EMAIL_ADDRESS][DOMAIN_NAME]" at bounding box center [274, 96] width 56 height 33
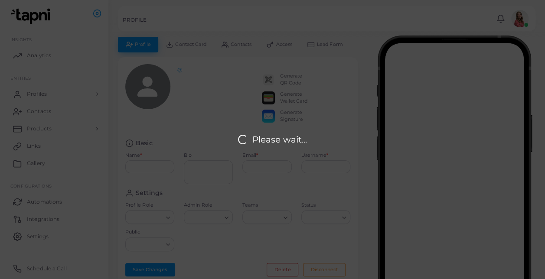
type input "**********"
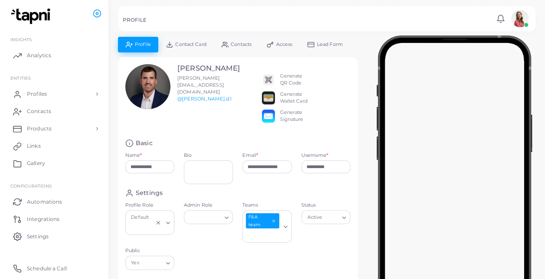
click at [279, 99] on div "Generate Wallet Card" at bounding box center [294, 98] width 65 height 14
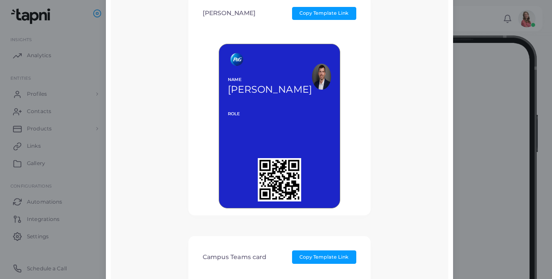
scroll to position [75, 0]
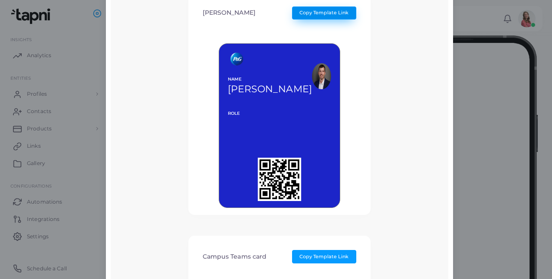
click at [326, 13] on span "Copy Template Link" at bounding box center [323, 13] width 49 height 6
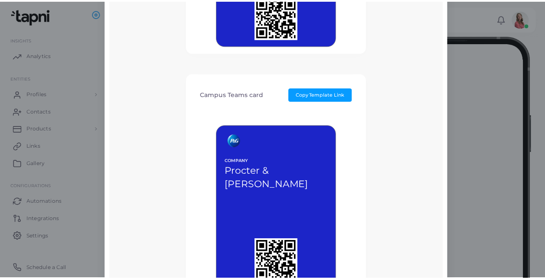
scroll to position [0, 0]
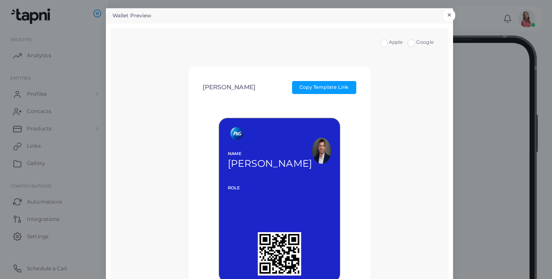
click at [448, 13] on button "×" at bounding box center [449, 15] width 12 height 11
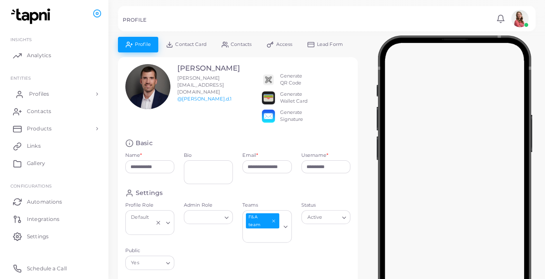
click at [74, 98] on link "Profiles" at bounding box center [54, 93] width 95 height 17
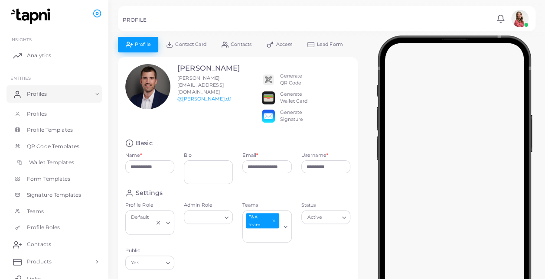
click at [58, 163] on span "Wallet Templates" at bounding box center [51, 163] width 45 height 8
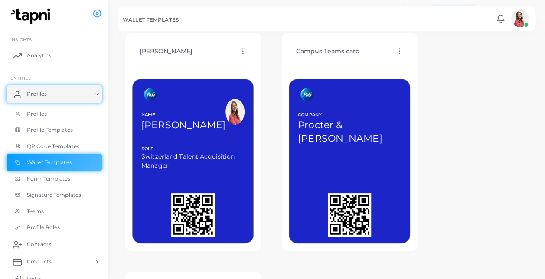
scroll to position [266, 0]
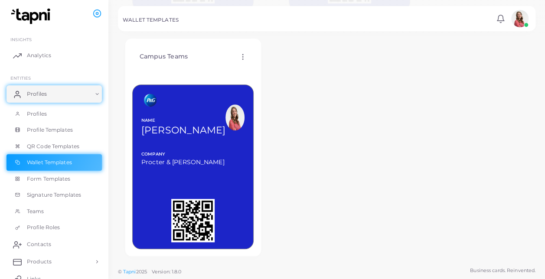
click at [240, 56] on icon at bounding box center [243, 57] width 8 height 8
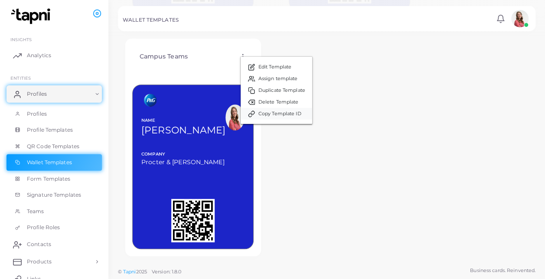
click at [285, 115] on span "Copy Template ID" at bounding box center [280, 114] width 43 height 7
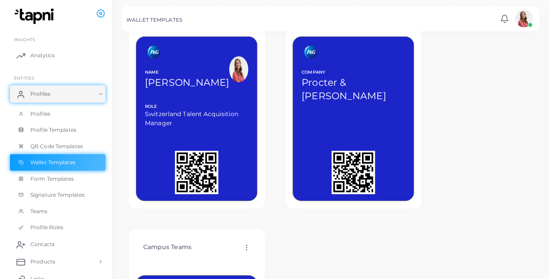
scroll to position [0, 0]
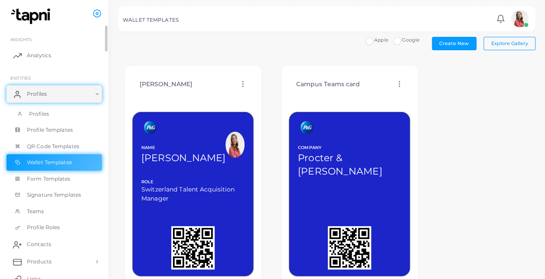
click at [39, 115] on span "Profiles" at bounding box center [39, 114] width 20 height 8
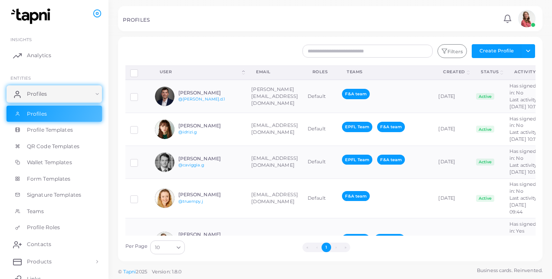
click at [141, 70] on label "Row-selection" at bounding box center [141, 70] width 0 height 0
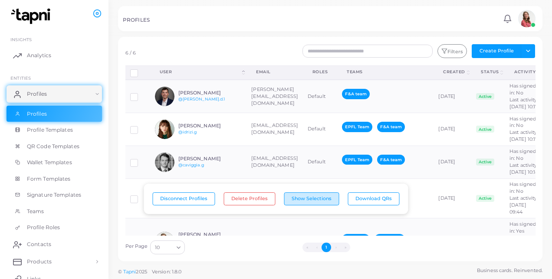
click at [299, 202] on button "Show Selections" at bounding box center [311, 199] width 55 height 13
click at [299, 202] on button "Show Profiles" at bounding box center [311, 199] width 49 height 13
click at [299, 202] on button "Show Selections" at bounding box center [311, 199] width 55 height 13
click at [299, 202] on button "Show Profiles" at bounding box center [311, 199] width 49 height 13
click at [362, 201] on button "Download QRs" at bounding box center [374, 199] width 52 height 13
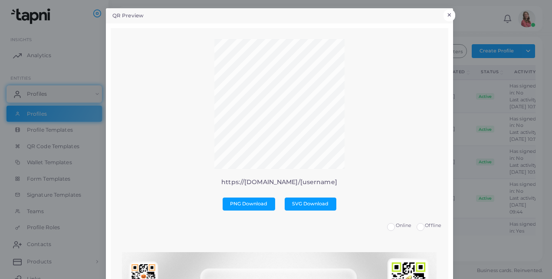
click at [451, 11] on div "QR Preview × https://[DOMAIN_NAME]/[username] PNG Download SVG Download Online …" at bounding box center [276, 139] width 552 height 279
click at [446, 16] on button "×" at bounding box center [449, 15] width 12 height 11
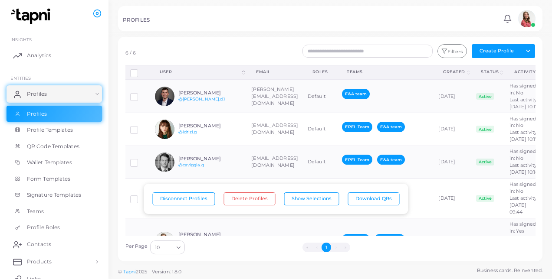
click at [246, 51] on div "Filters Create Profile Toggle dropdown Import Profiles Invite Profiles Export P…" at bounding box center [365, 51] width 350 height 14
click at [141, 70] on label "Row-selection" at bounding box center [141, 70] width 0 height 0
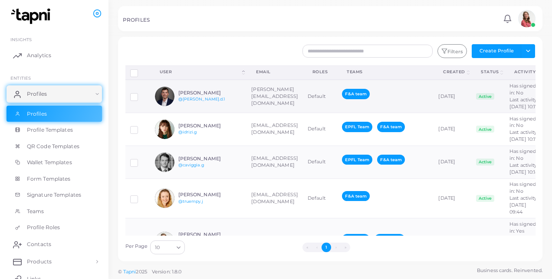
click at [242, 102] on td "[PERSON_NAME] @[PERSON_NAME].d.1" at bounding box center [198, 96] width 96 height 33
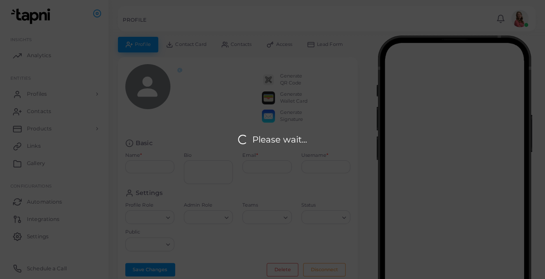
type input "**********"
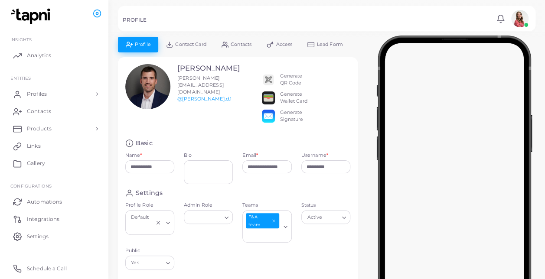
click at [282, 101] on div "Generate Wallet Card" at bounding box center [293, 98] width 27 height 14
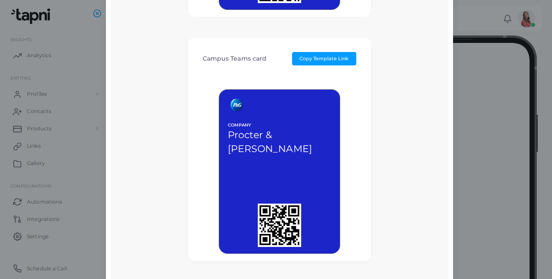
scroll to position [286, 0]
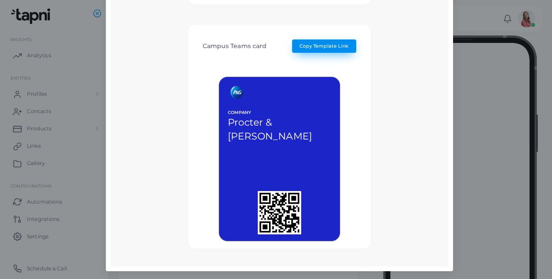
click at [318, 49] on button "Copy Template Link" at bounding box center [324, 45] width 64 height 13
